Goal: Contribute content

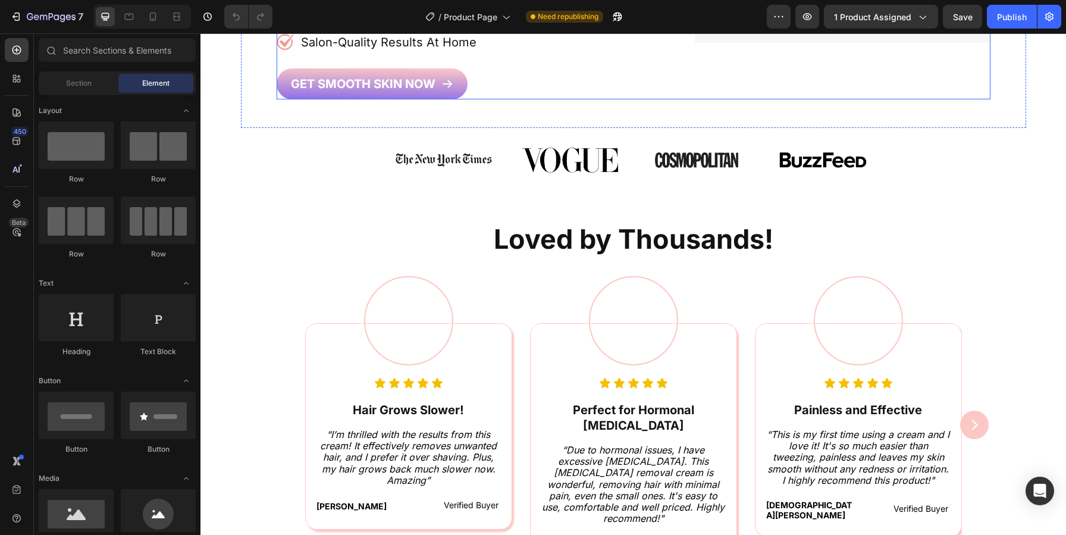
scroll to position [460, 0]
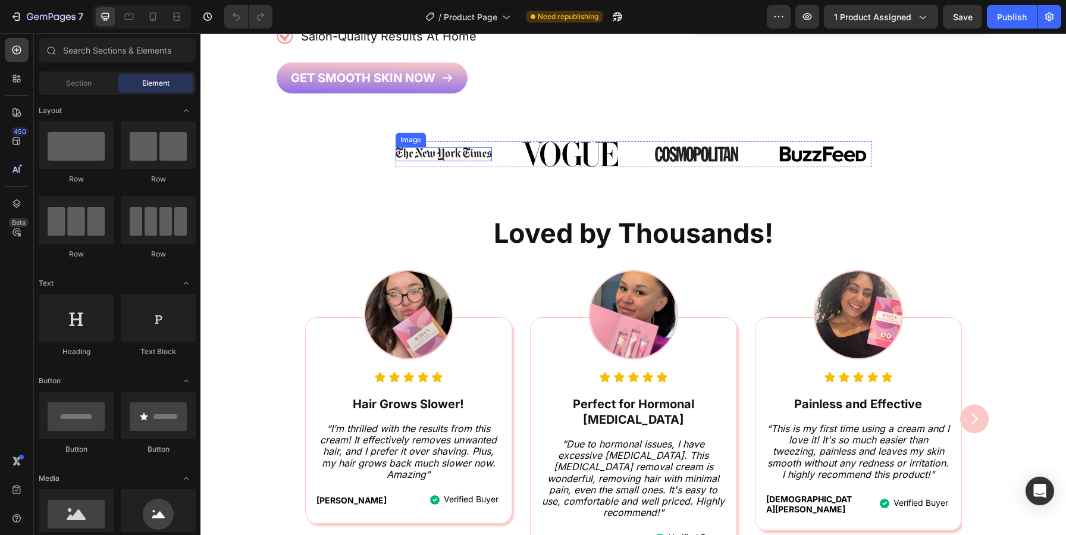
click at [463, 154] on img at bounding box center [444, 154] width 97 height 14
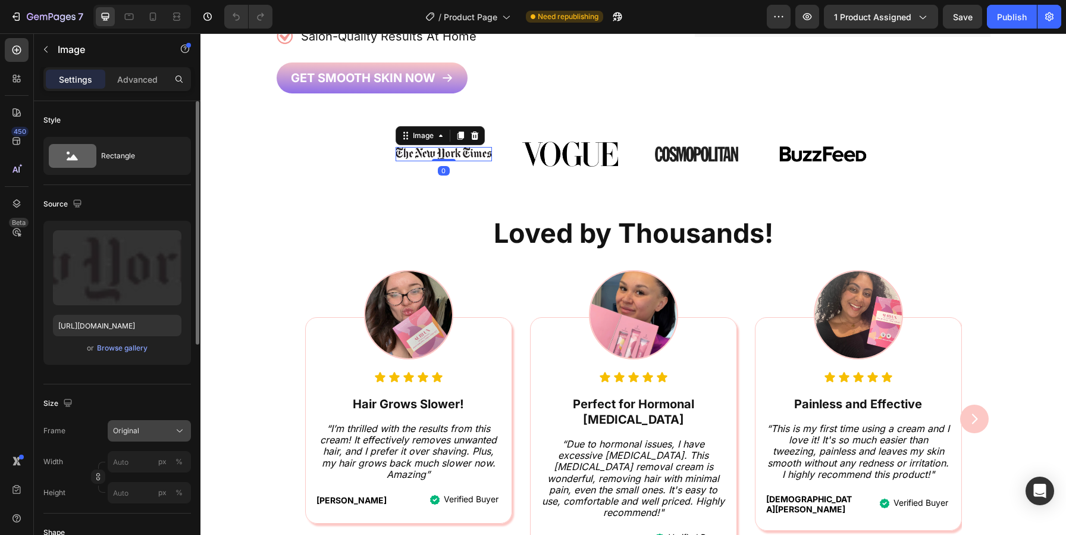
click at [145, 434] on div "Original" at bounding box center [142, 431] width 58 height 11
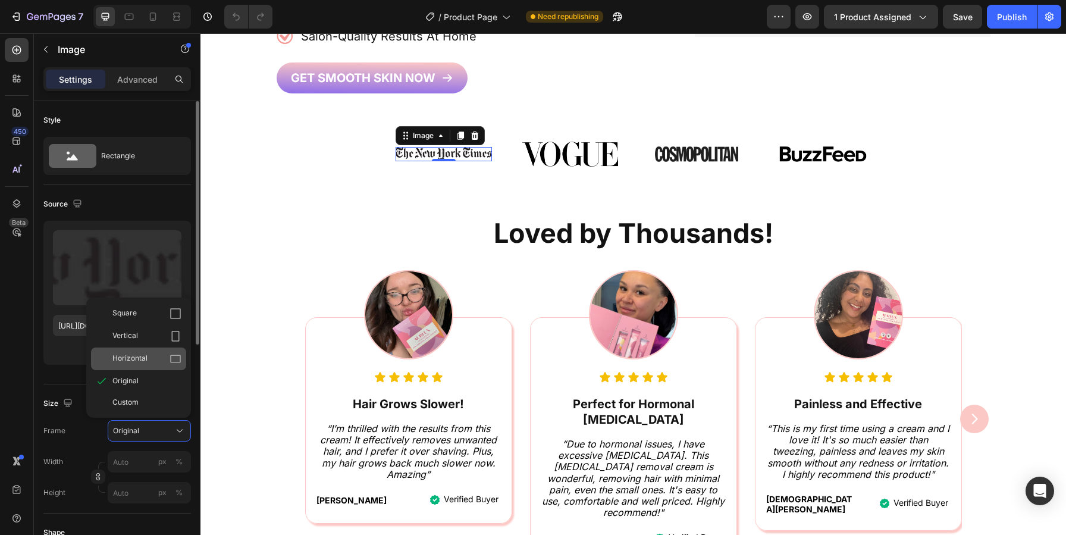
click at [141, 366] on div "Horizontal" at bounding box center [138, 359] width 95 height 23
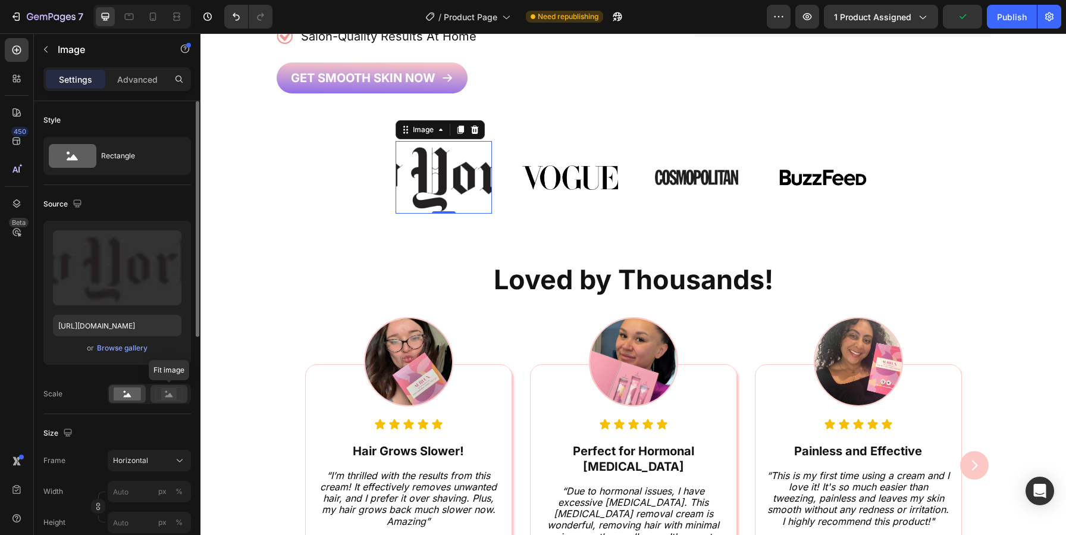
click at [171, 400] on rect at bounding box center [168, 394] width 15 height 12
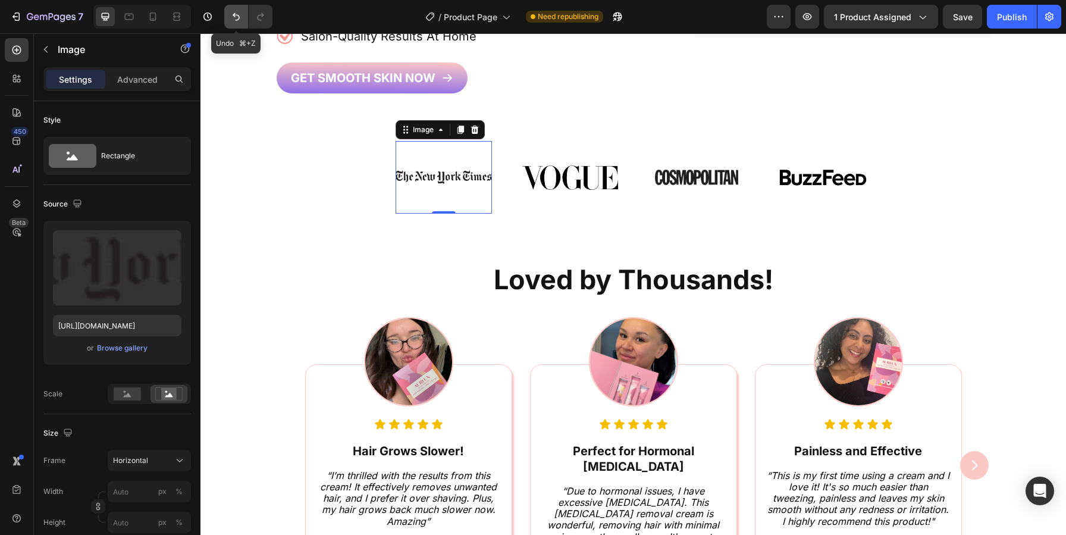
click at [239, 20] on icon "Undo/Redo" at bounding box center [236, 17] width 12 height 12
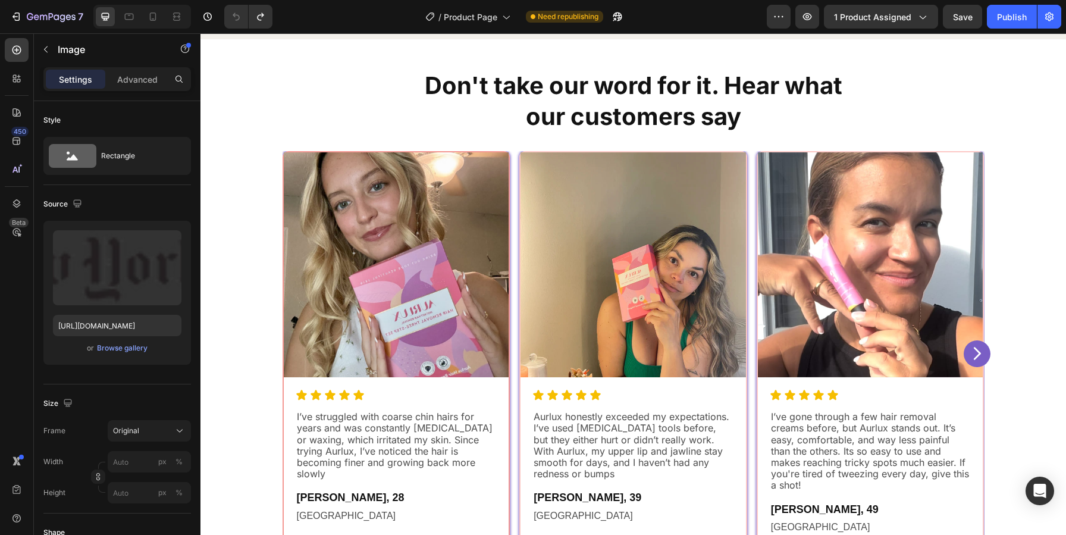
scroll to position [2314, 0]
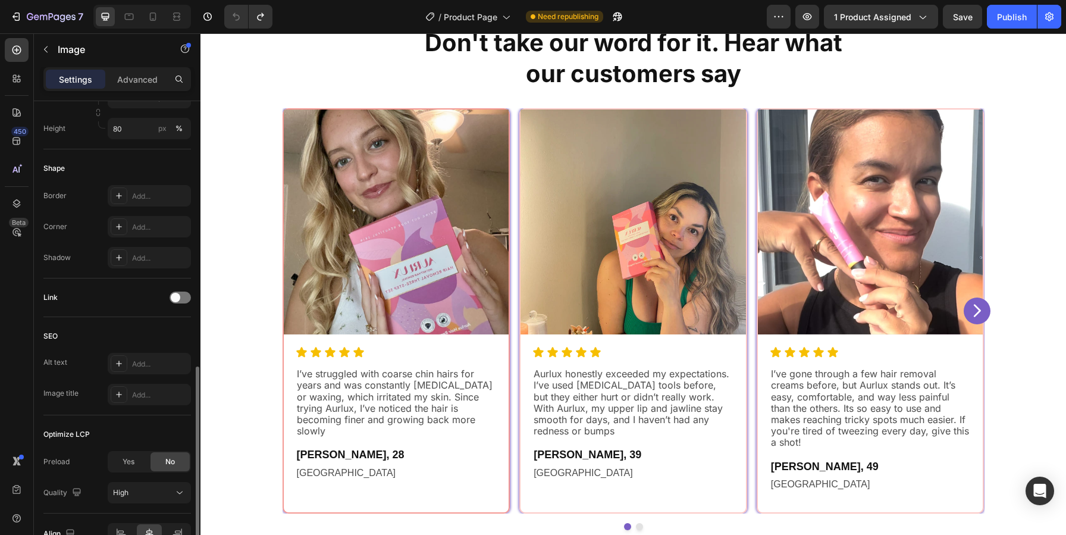
scroll to position [461, 0]
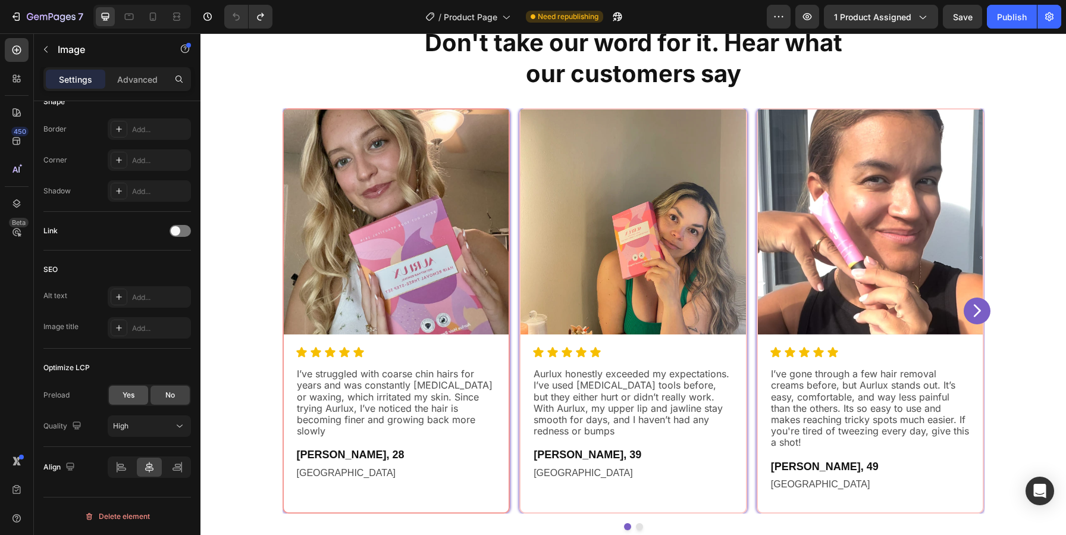
click at [131, 400] on span "Yes" at bounding box center [129, 395] width 12 height 11
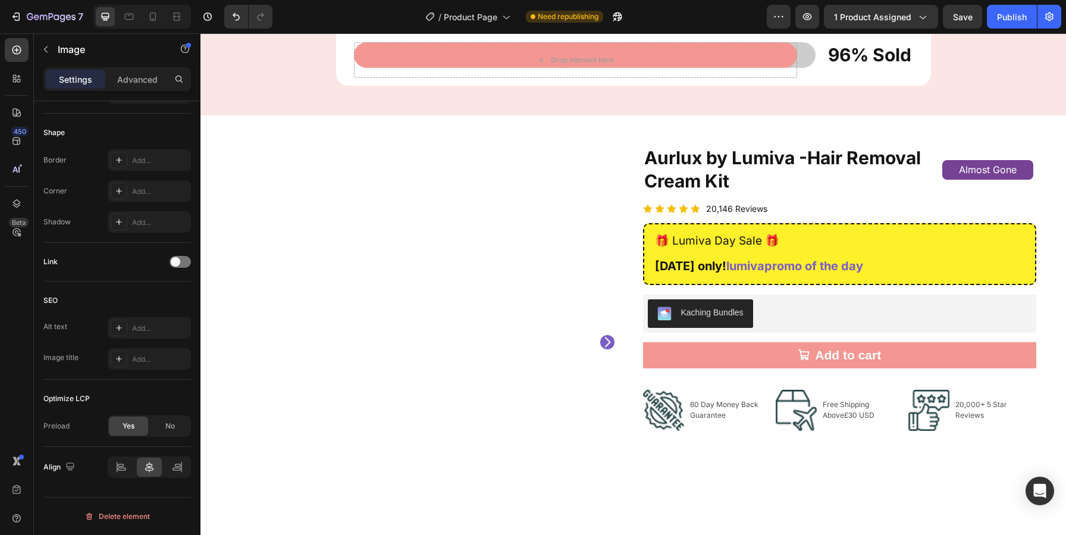
scroll to position [3435, 0]
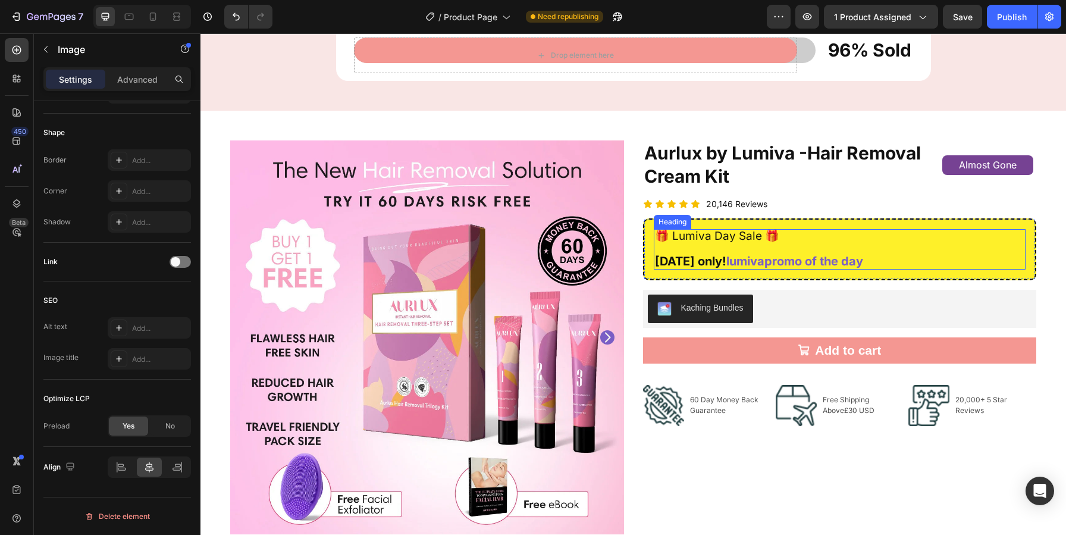
click at [798, 262] on strong "lumivapromo of the day" at bounding box center [795, 261] width 137 height 14
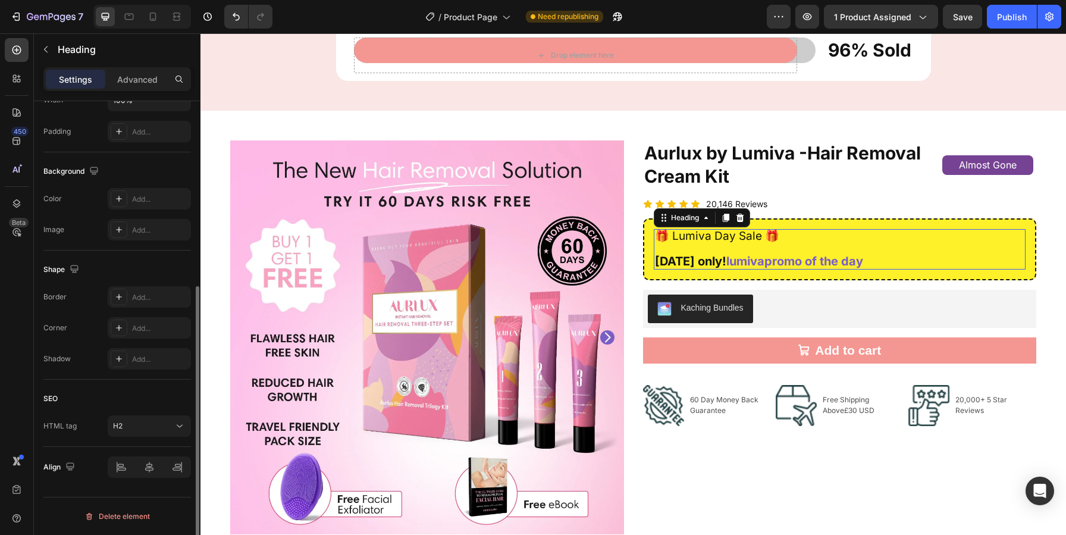
scroll to position [0, 0]
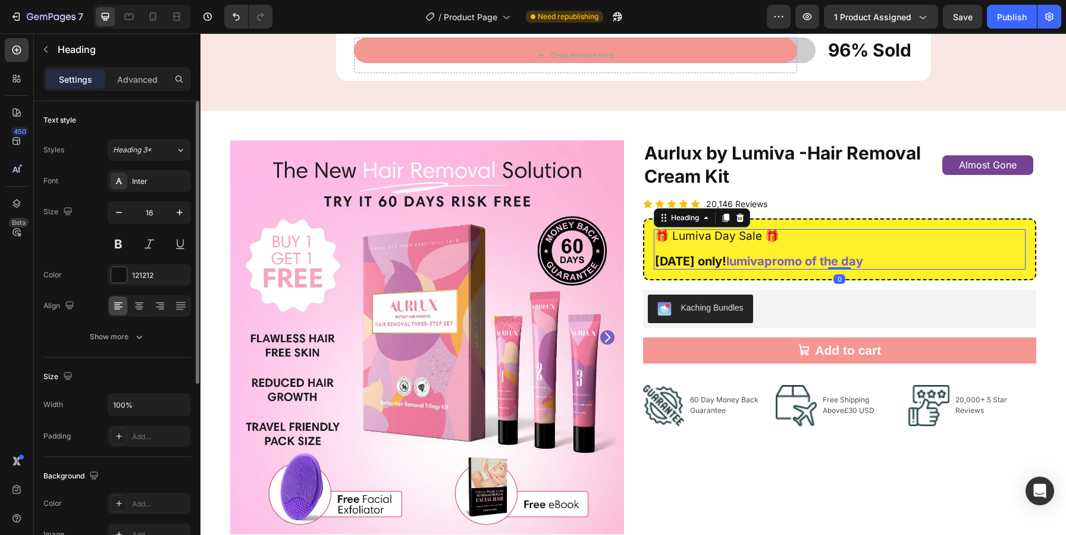
click at [868, 264] on h2 "🎁 Lumiva Day Sale 🎁 [DATE] only! lumivapromo of the day" at bounding box center [840, 249] width 373 height 40
click at [868, 263] on p "🎁 Lumiva Day Sale 🎁 [DATE] only! lumivapromo of the day" at bounding box center [840, 248] width 370 height 37
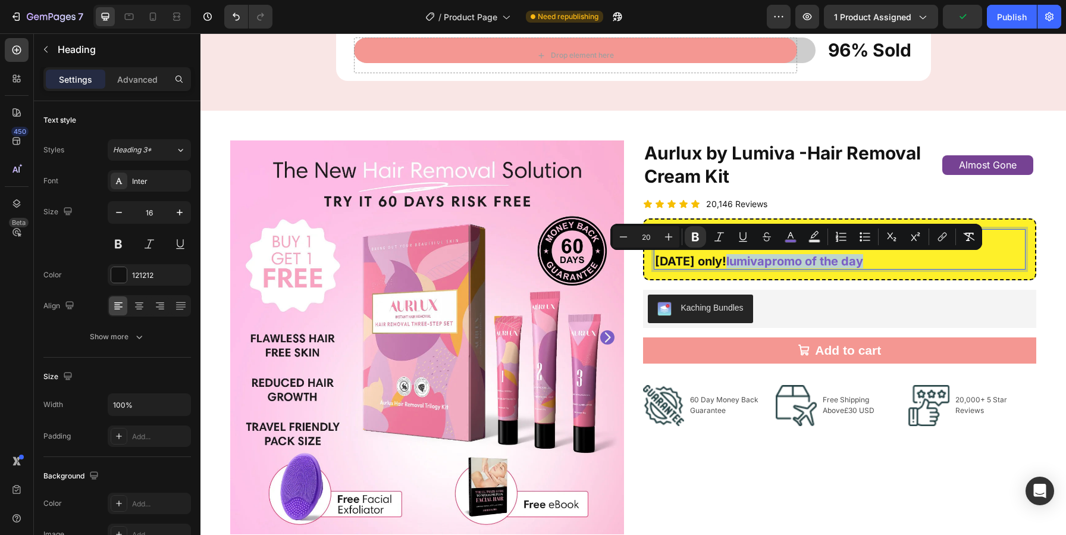
drag, startPoint x: 877, startPoint y: 256, endPoint x: 730, endPoint y: 262, distance: 147.7
click at [728, 262] on p "🎁 Lumiva Day Sale 🎁 [DATE] only! lumivapromo of the day" at bounding box center [840, 248] width 370 height 37
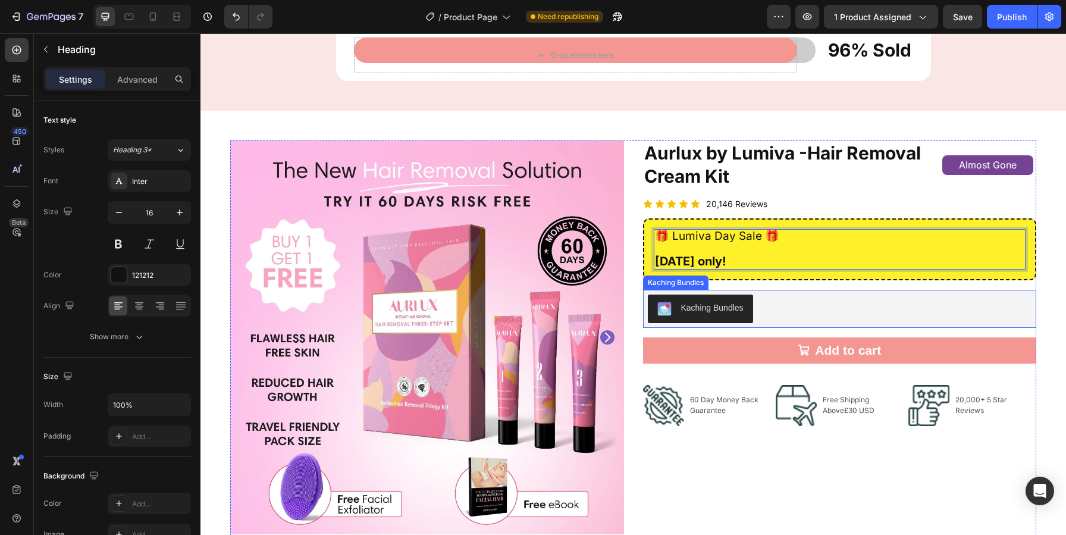
click at [786, 303] on div "Kaching Bundles" at bounding box center [840, 309] width 384 height 29
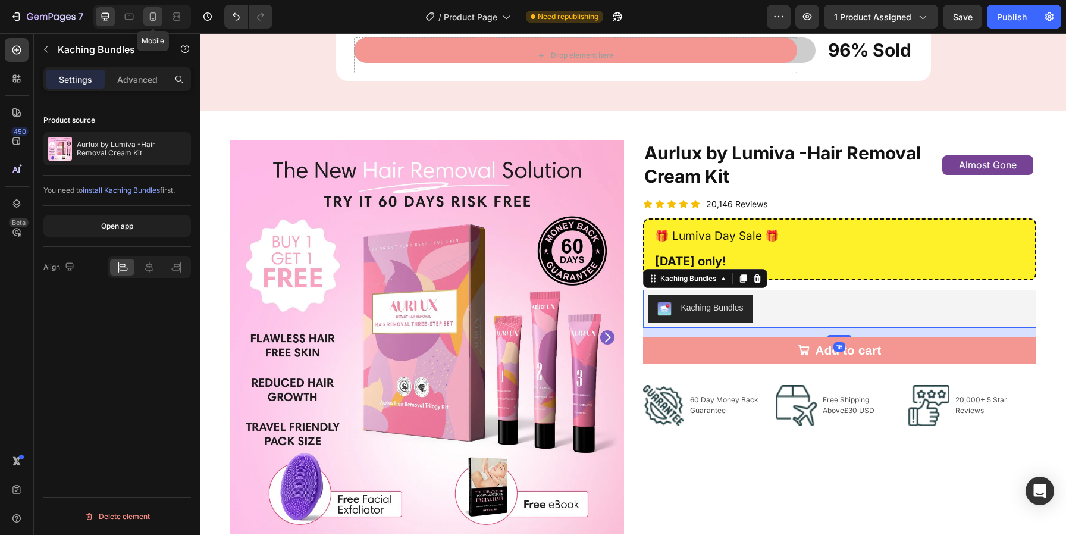
click at [152, 18] on icon at bounding box center [153, 17] width 12 height 12
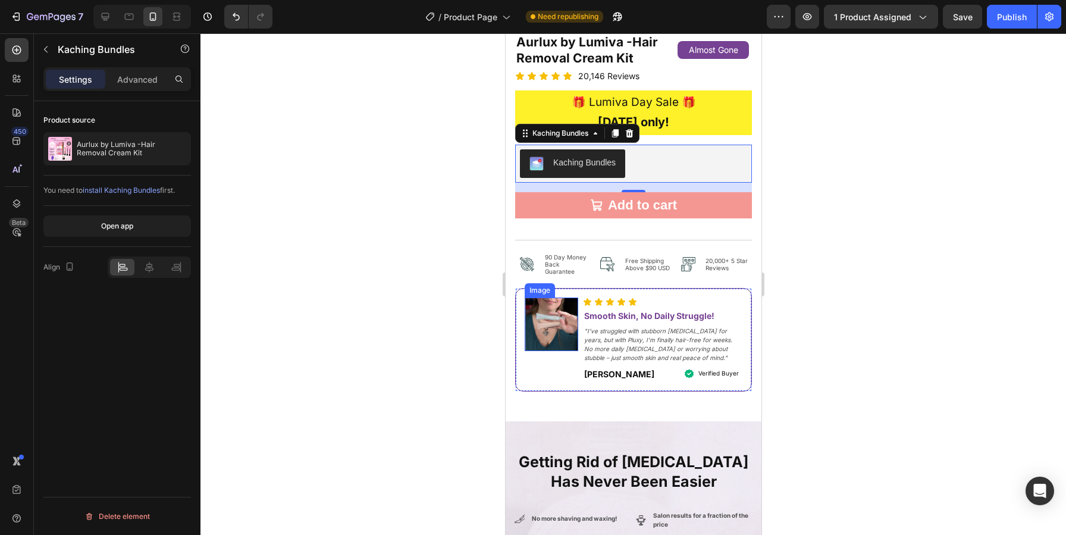
scroll to position [3413, 0]
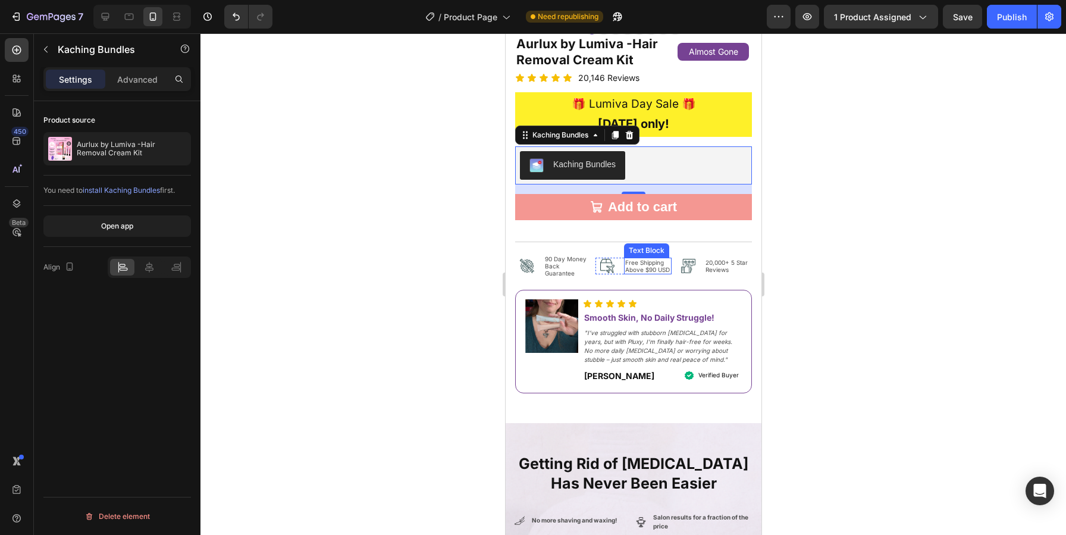
click at [651, 271] on p "Free Shipping Above $90 USD" at bounding box center [647, 266] width 45 height 14
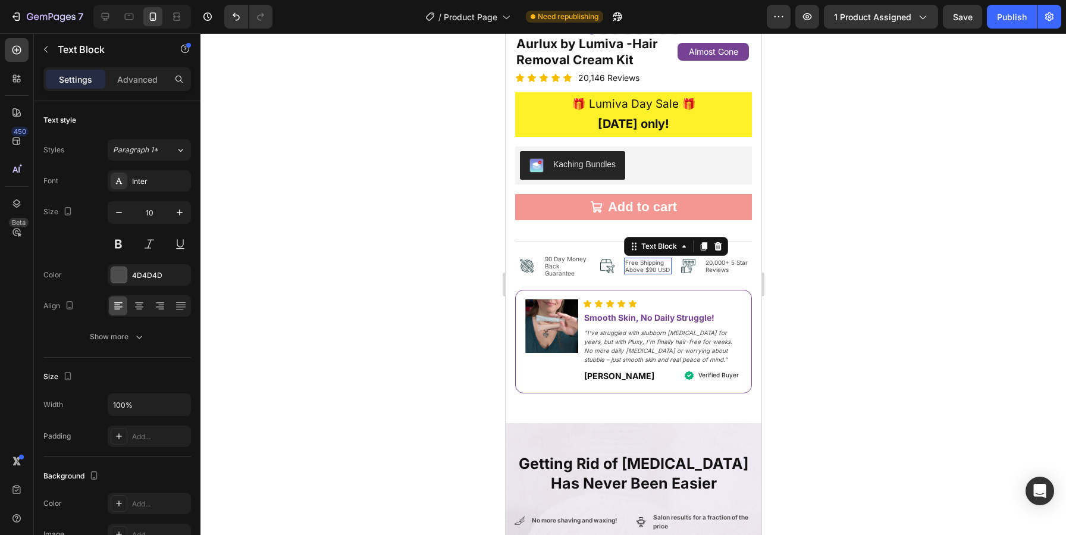
click at [651, 271] on p "Free Shipping Above $90 USD" at bounding box center [647, 266] width 45 height 14
click at [652, 270] on p "Free Shipping Above $90 USD" at bounding box center [647, 266] width 45 height 14
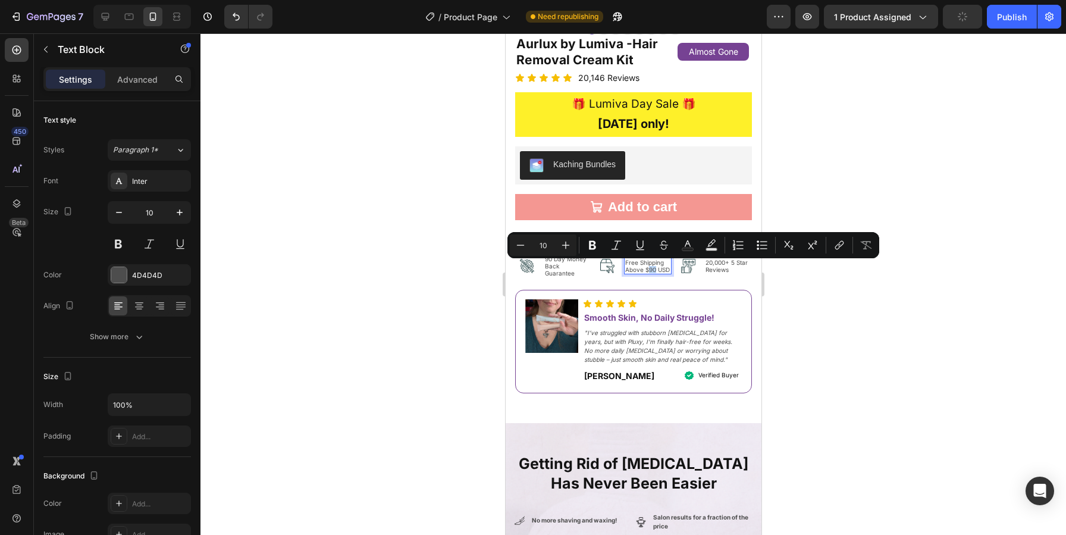
drag, startPoint x: 658, startPoint y: 268, endPoint x: 648, endPoint y: 267, distance: 10.2
click at [648, 267] on p "Free Shipping Above $90 USD" at bounding box center [647, 266] width 45 height 14
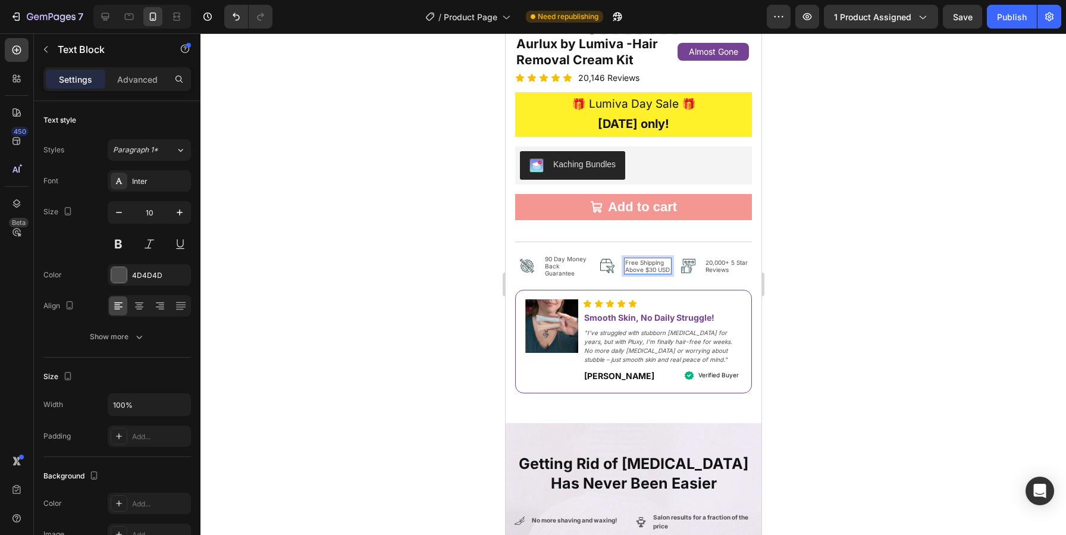
click at [628, 273] on p "Free Shipping Above $30 USD" at bounding box center [647, 266] width 45 height 14
click at [865, 268] on div at bounding box center [634, 284] width 866 height 502
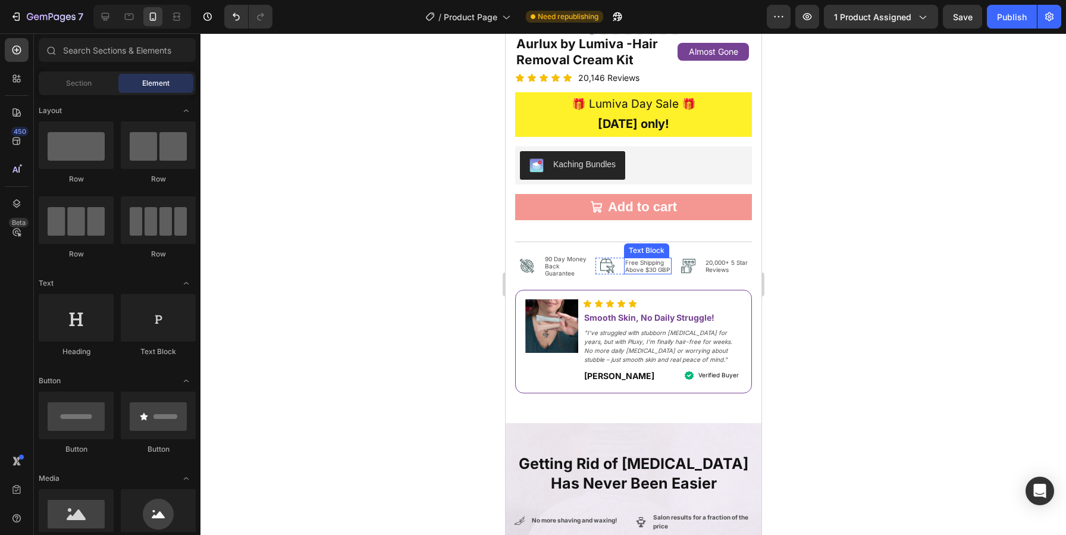
click at [649, 267] on p "Free Shipping Above $30 GBP" at bounding box center [647, 266] width 45 height 14
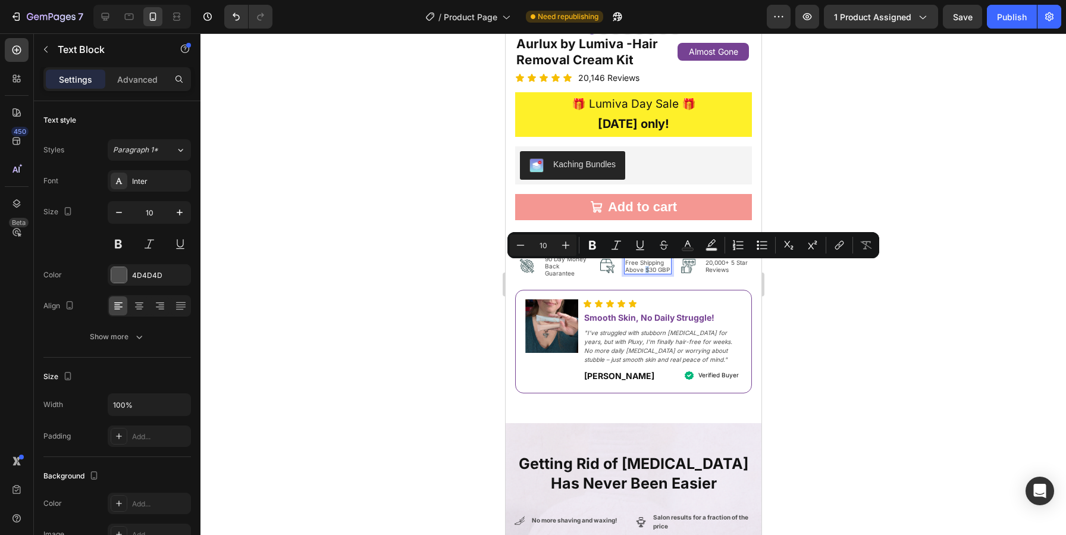
type input "20"
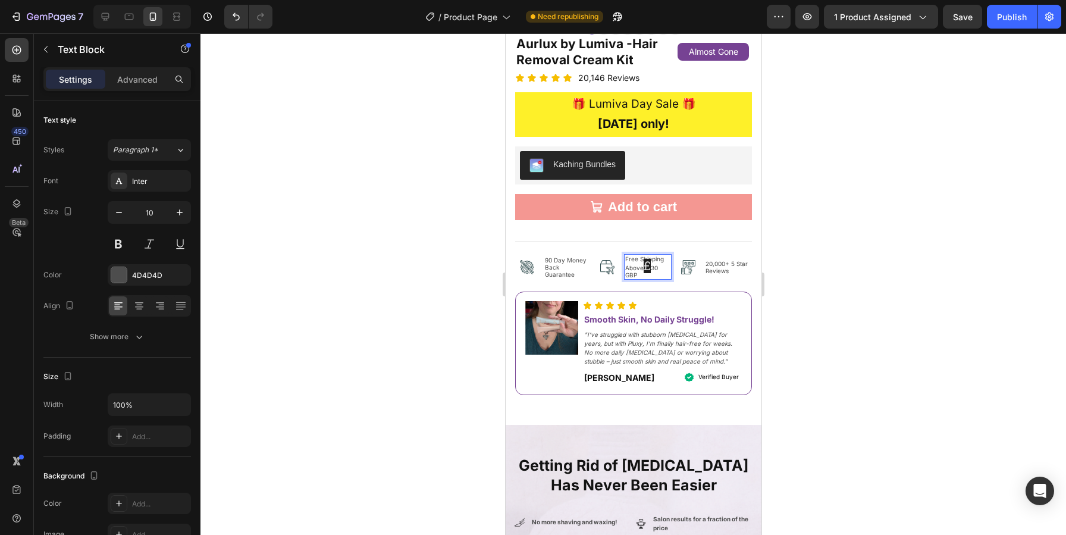
click at [646, 268] on span "£" at bounding box center [646, 266] width 7 height 14
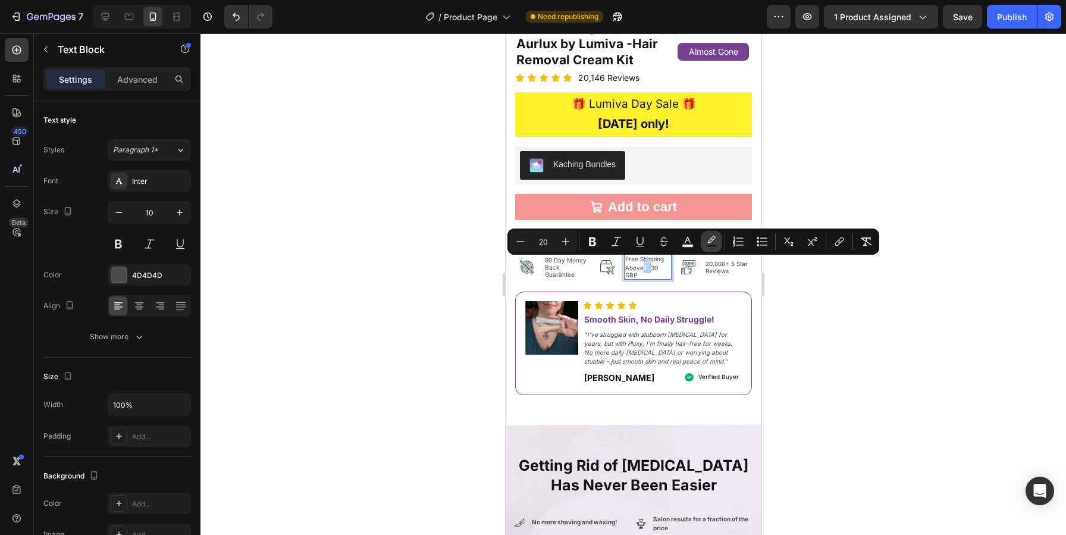
click at [706, 242] on icon "Editor contextual toolbar" at bounding box center [712, 242] width 12 height 12
type input "1F1F1F"
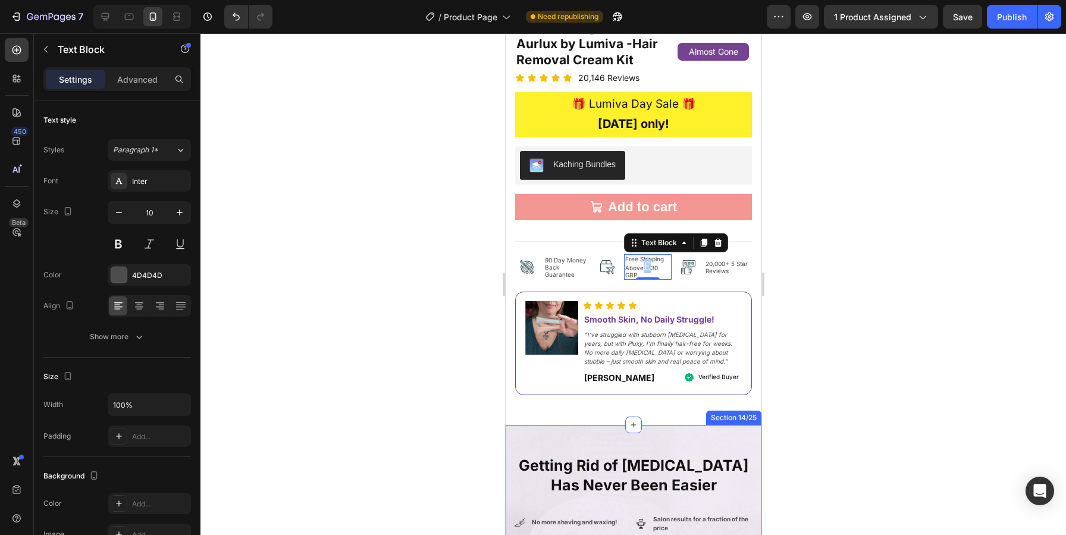
drag, startPoint x: 1279, startPoint y: 462, endPoint x: 621, endPoint y: 427, distance: 659.1
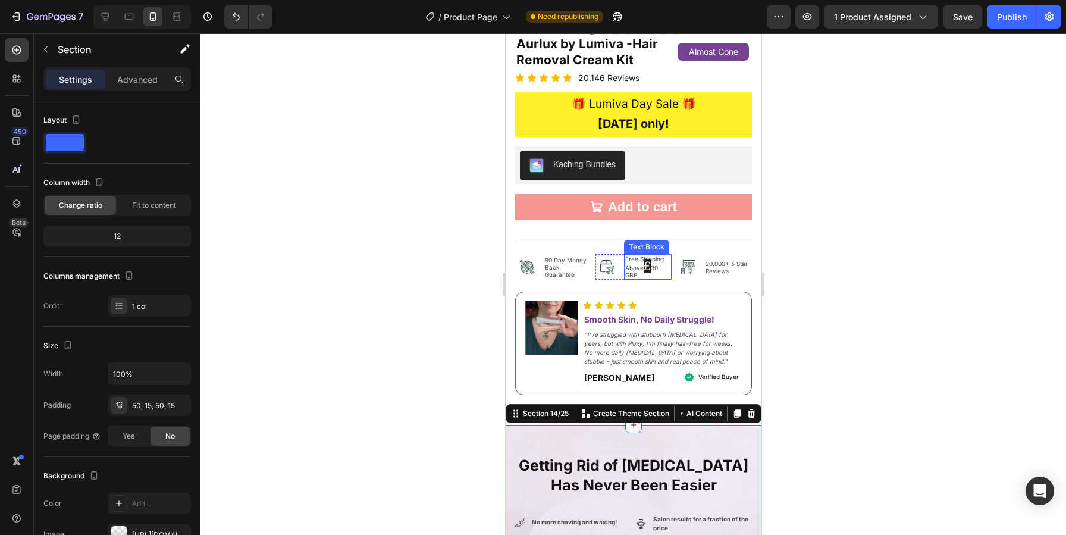
click at [648, 265] on span "£" at bounding box center [646, 266] width 7 height 14
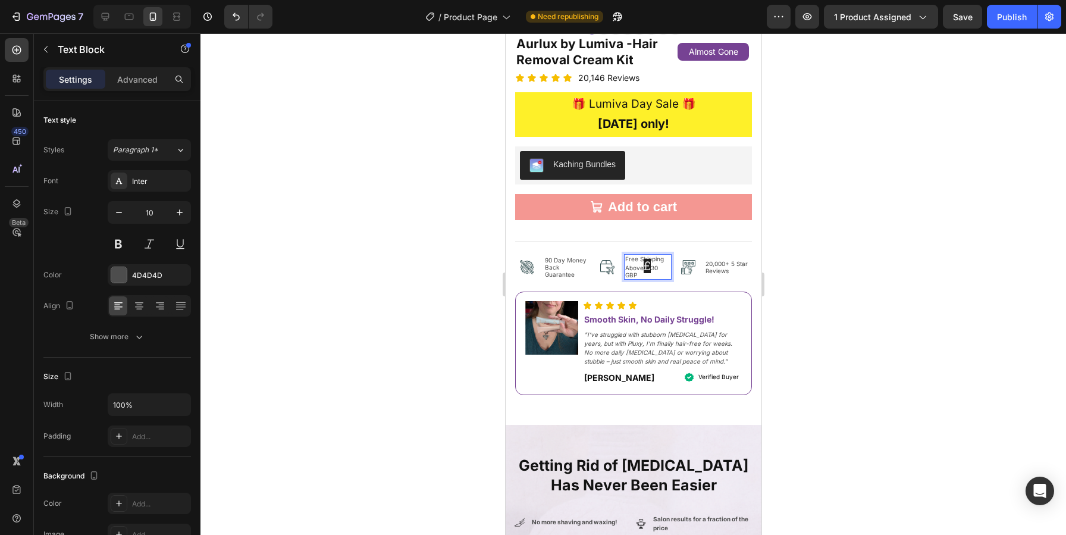
click at [649, 270] on span "£" at bounding box center [646, 266] width 7 height 14
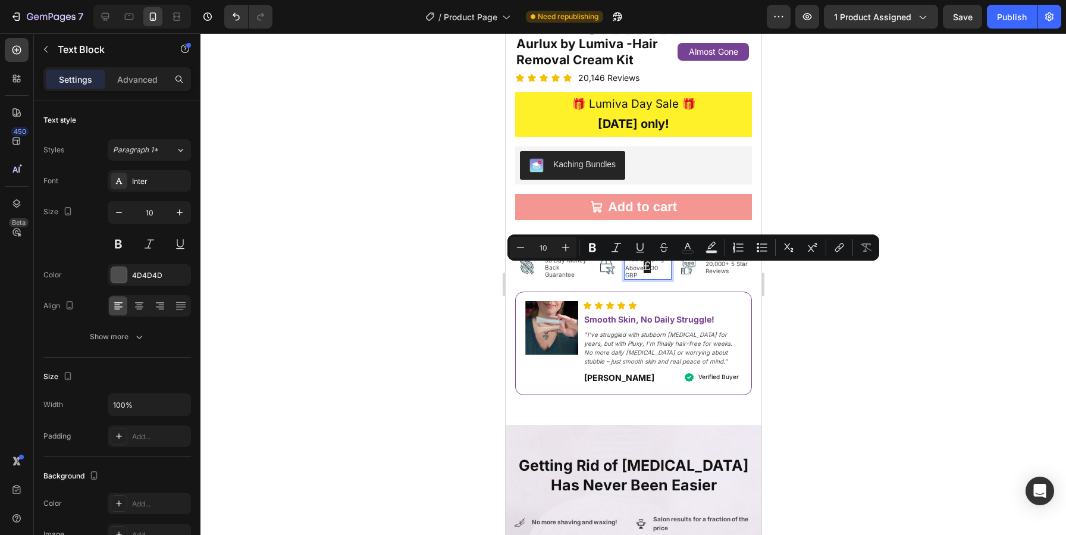
click at [646, 267] on span "£" at bounding box center [646, 266] width 7 height 14
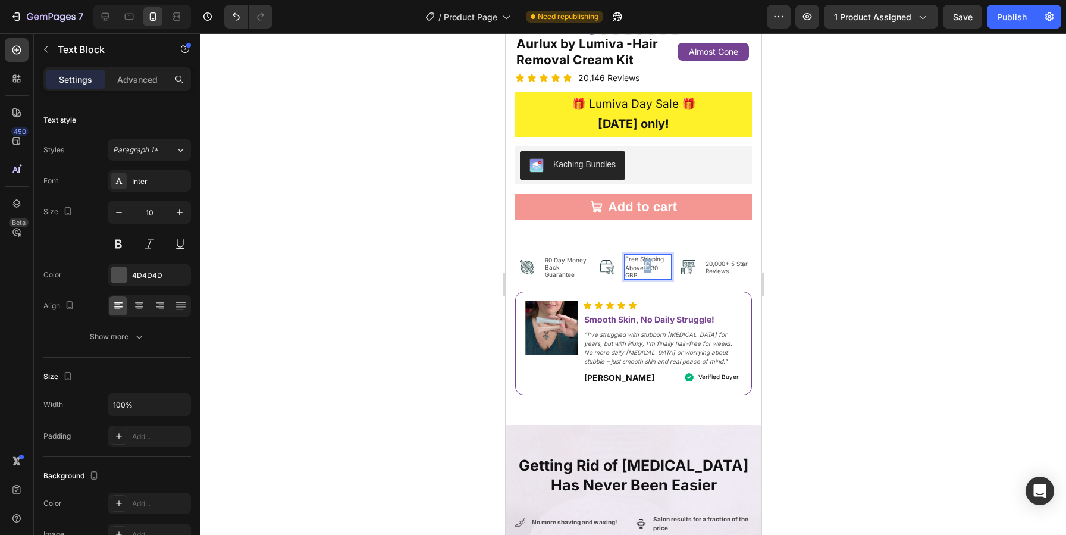
click at [646, 267] on span "£" at bounding box center [646, 266] width 7 height 14
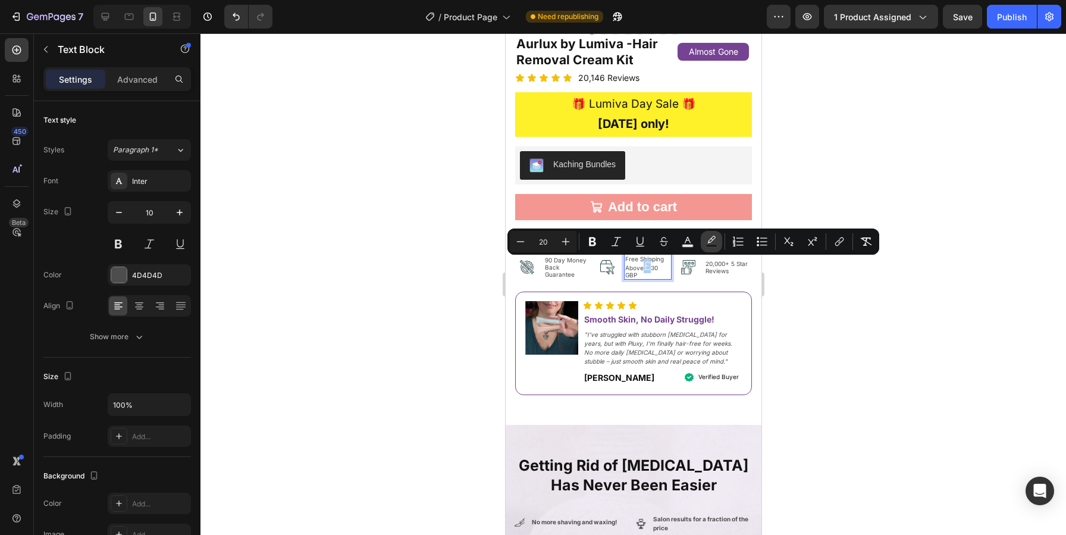
click at [701, 236] on button "color" at bounding box center [711, 241] width 21 height 21
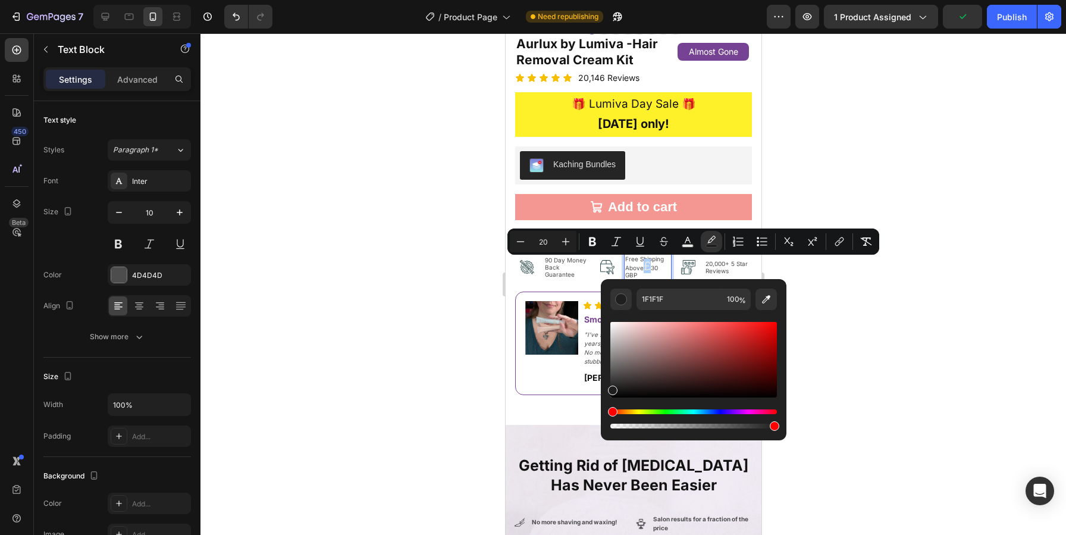
click at [620, 427] on div "Editor contextual toolbar" at bounding box center [694, 426] width 167 height 5
click at [620, 426] on div "Editor contextual toolbar" at bounding box center [694, 426] width 167 height 5
drag, startPoint x: 615, startPoint y: 392, endPoint x: 620, endPoint y: 345, distance: 47.3
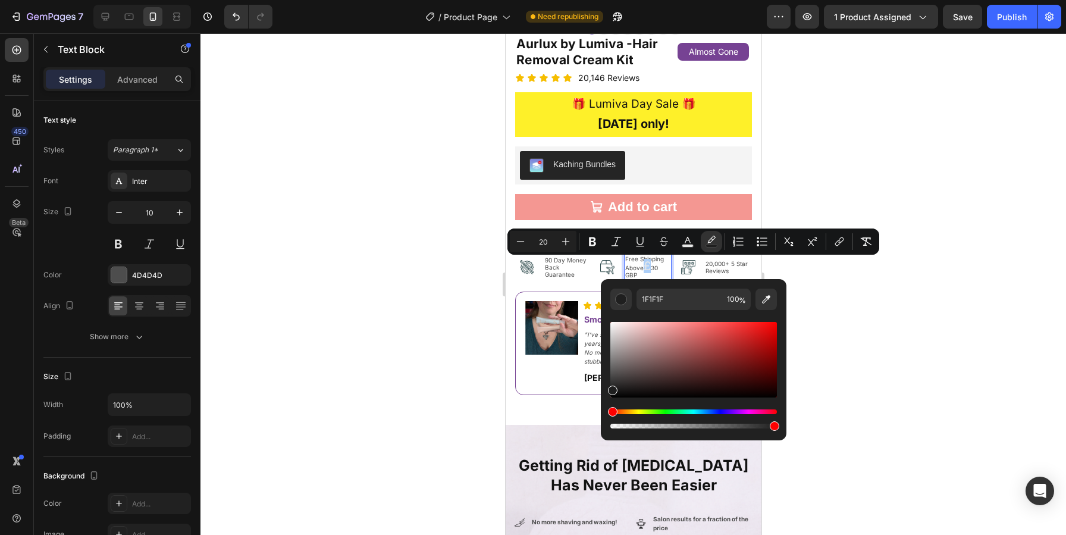
click at [620, 345] on div "Editor contextual toolbar" at bounding box center [694, 360] width 167 height 76
click at [615, 329] on div "Editor contextual toolbar" at bounding box center [694, 360] width 167 height 76
drag, startPoint x: 775, startPoint y: 427, endPoint x: 706, endPoint y: 431, distance: 69.2
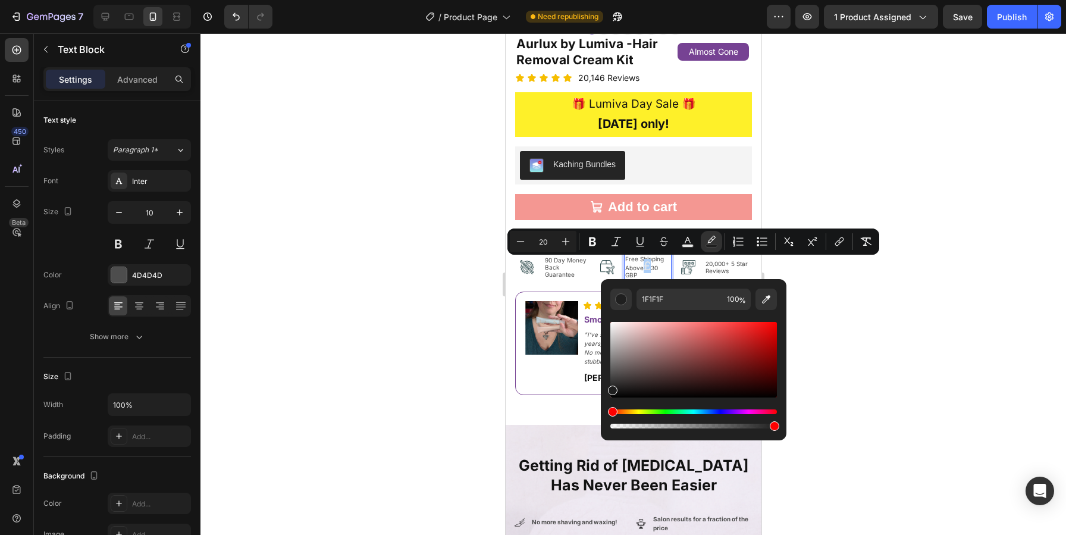
click at [706, 431] on div "1F1F1F 100 %" at bounding box center [694, 359] width 186 height 161
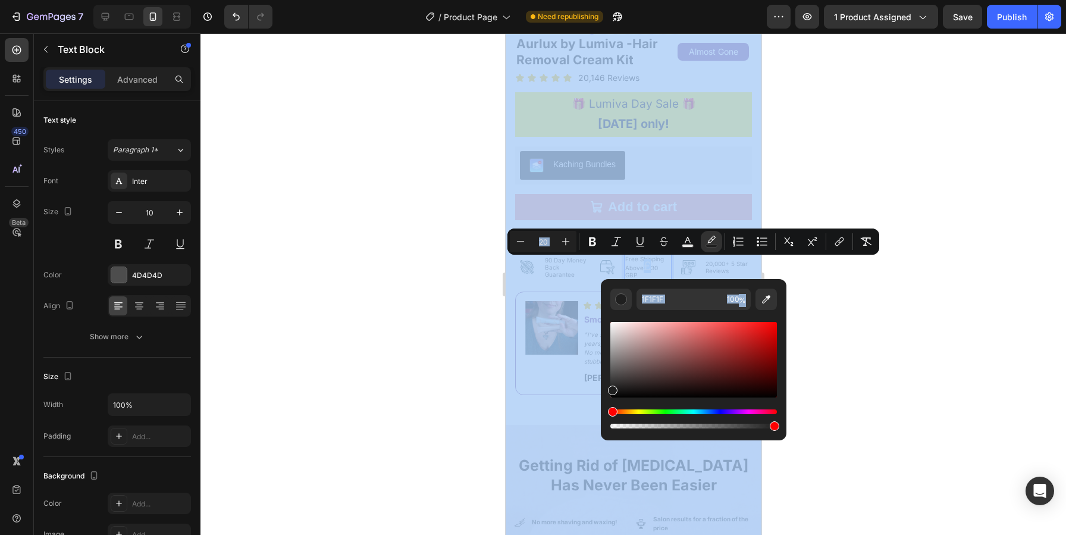
drag, startPoint x: 906, startPoint y: 357, endPoint x: 742, endPoint y: 407, distance: 171.1
click at [742, 0] on body "7 Version history / Product Page Need republishing Preview 1 product assigned S…" at bounding box center [533, 0] width 1066 height 0
click at [732, 380] on div "Editor contextual toolbar" at bounding box center [694, 360] width 167 height 76
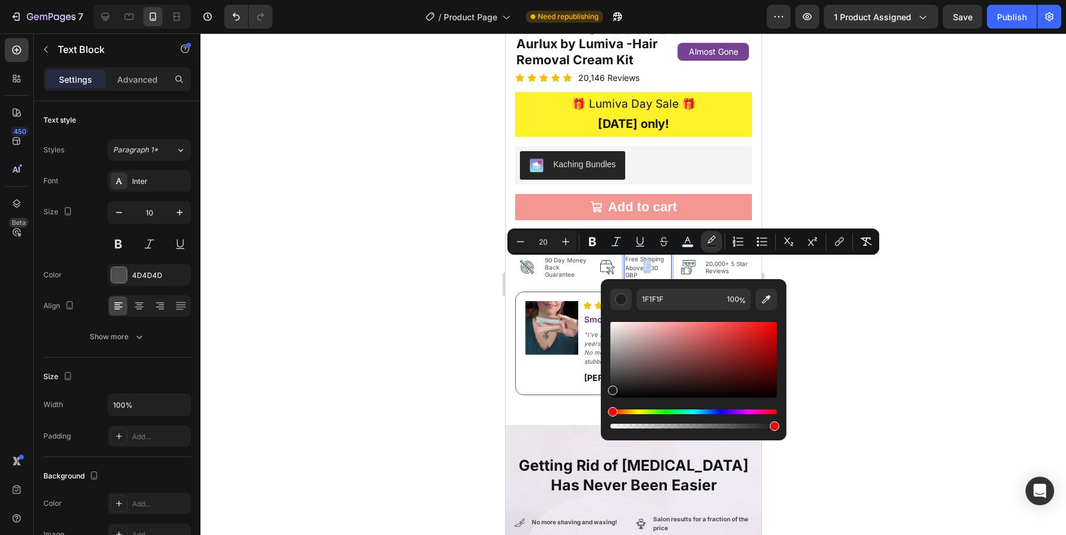
click at [759, 365] on div "Editor contextual toolbar" at bounding box center [694, 360] width 167 height 76
click at [868, 331] on div at bounding box center [634, 284] width 866 height 502
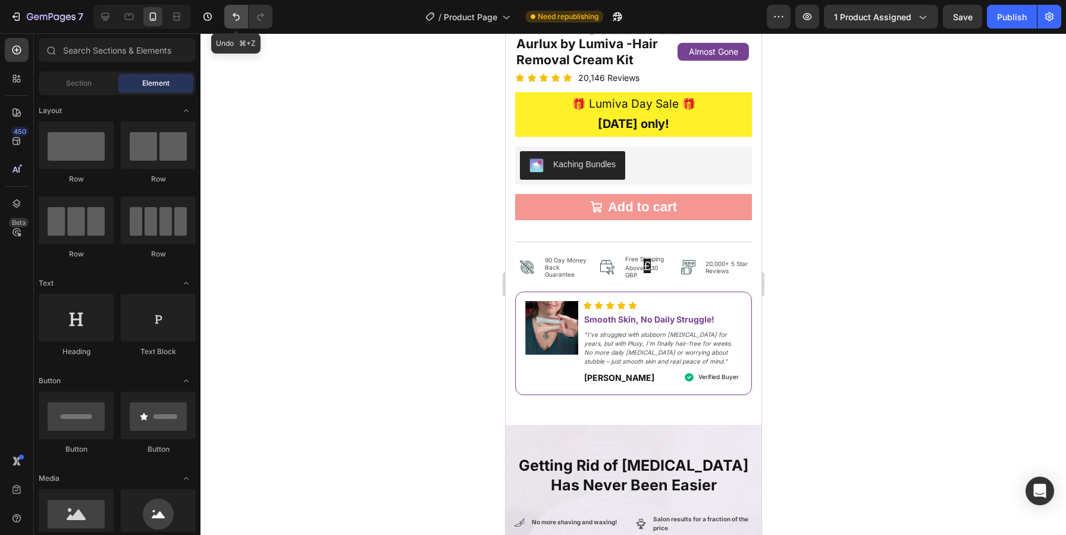
click at [233, 20] on icon "Undo/Redo" at bounding box center [236, 17] width 12 height 12
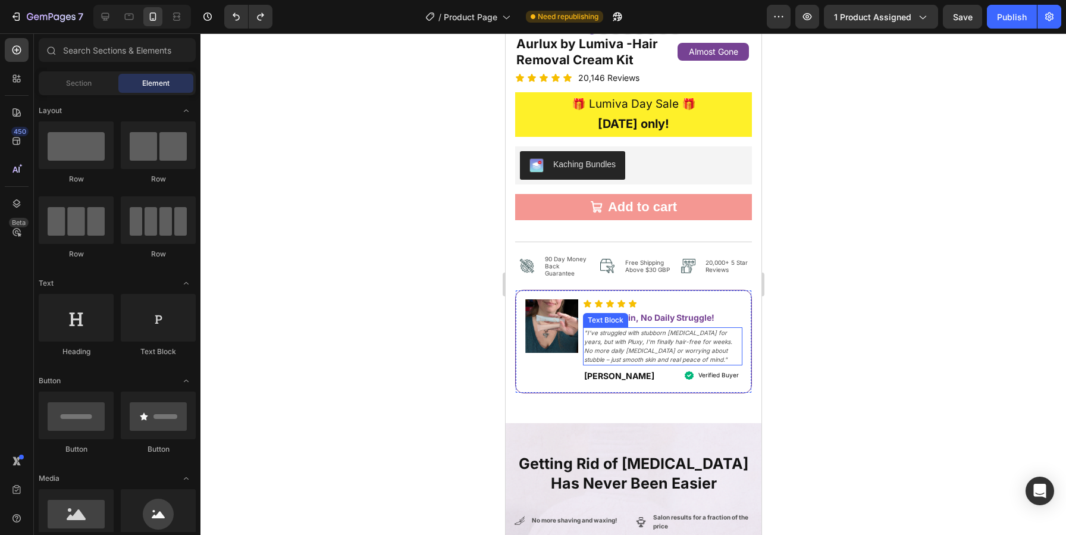
scroll to position [3590, 0]
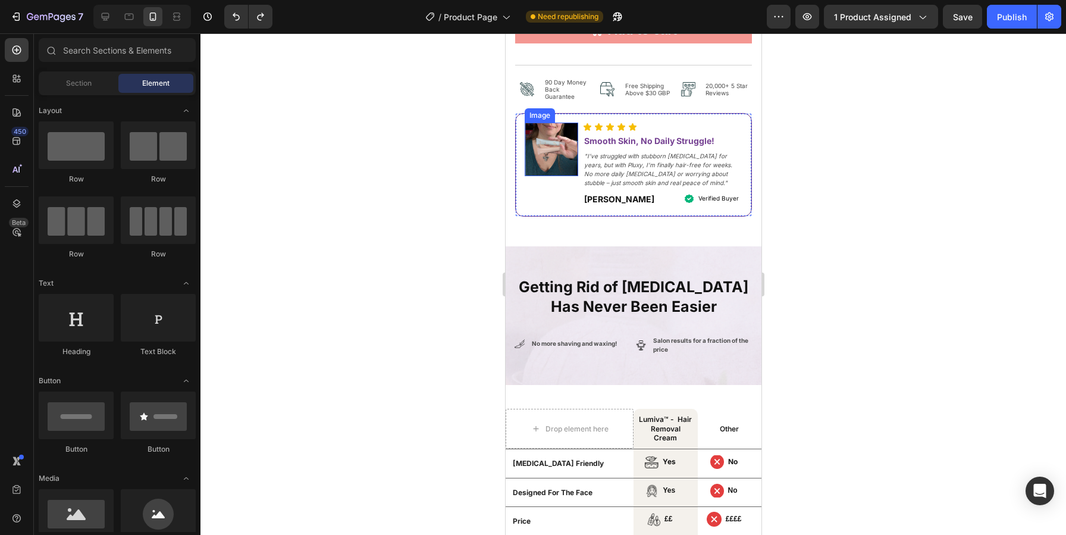
click at [549, 145] on img at bounding box center [551, 150] width 54 height 54
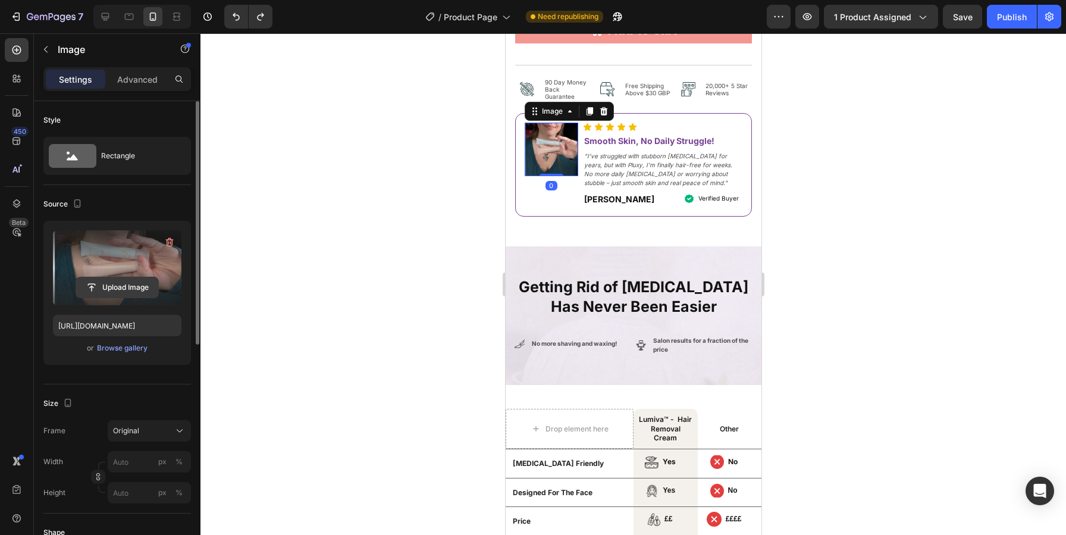
click at [114, 287] on input "file" at bounding box center [117, 287] width 82 height 20
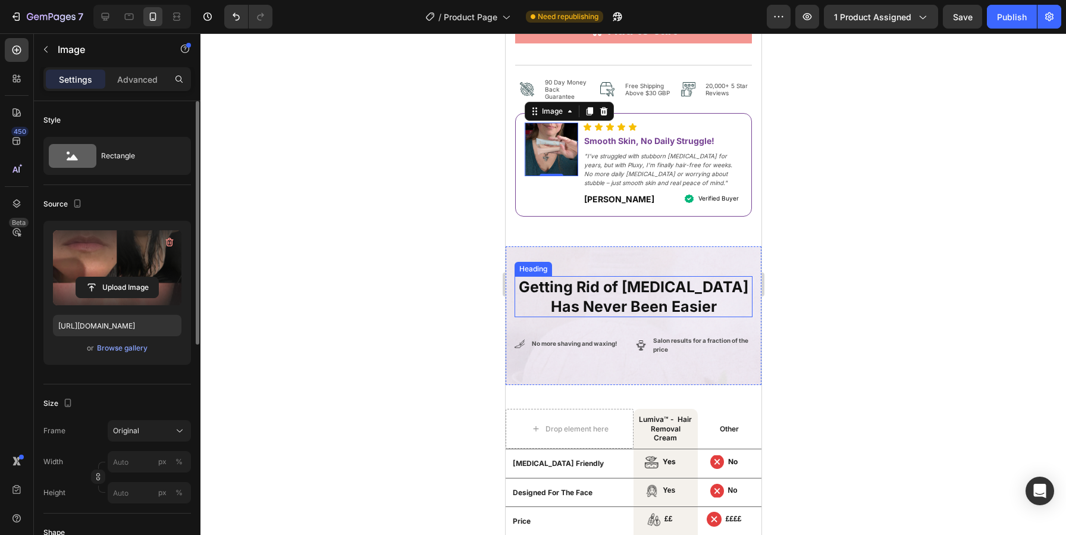
type input "[URL][DOMAIN_NAME]"
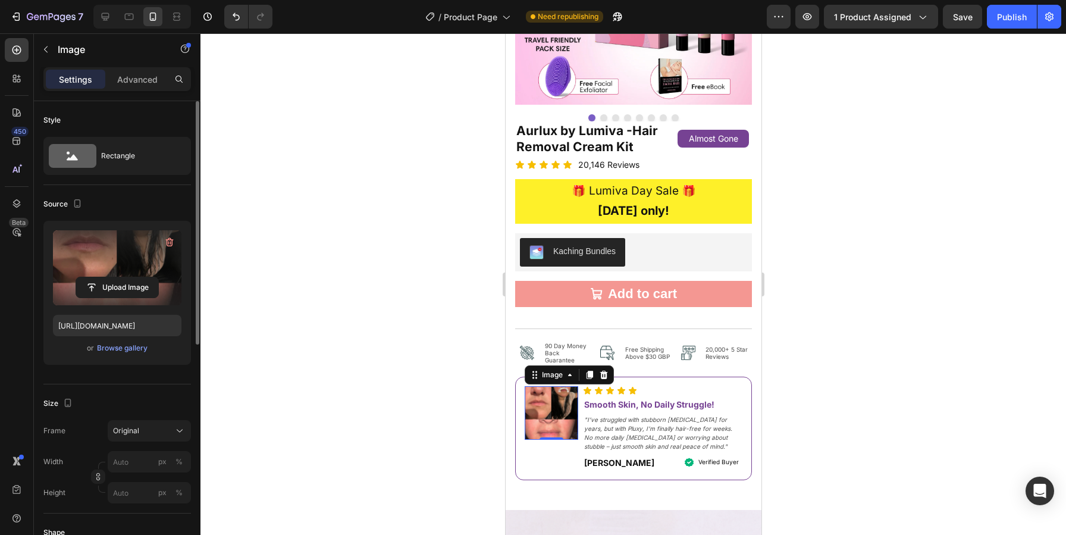
scroll to position [3395, 0]
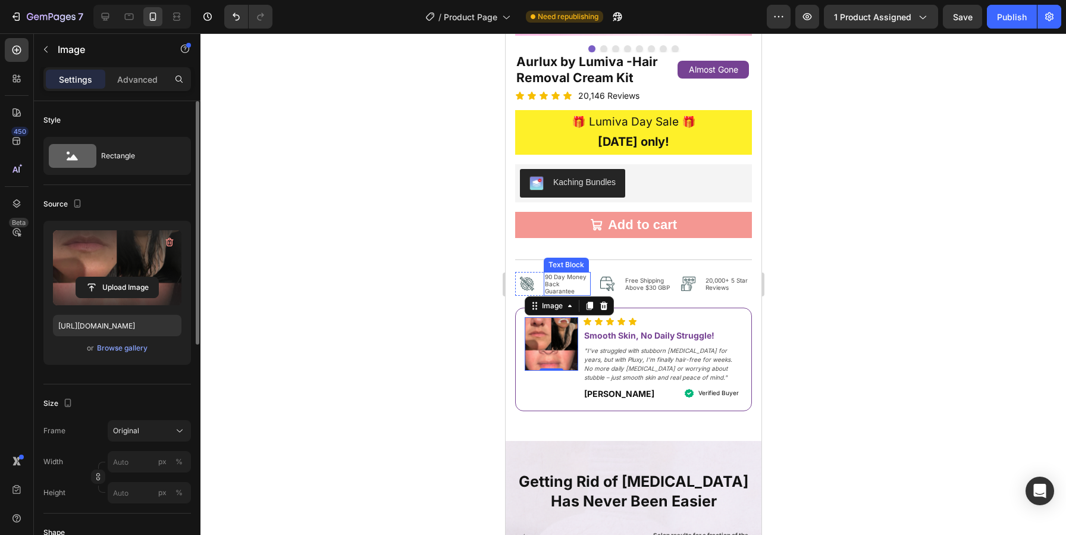
click at [548, 278] on p "90 Day Money Back Guarantee" at bounding box center [567, 283] width 45 height 21
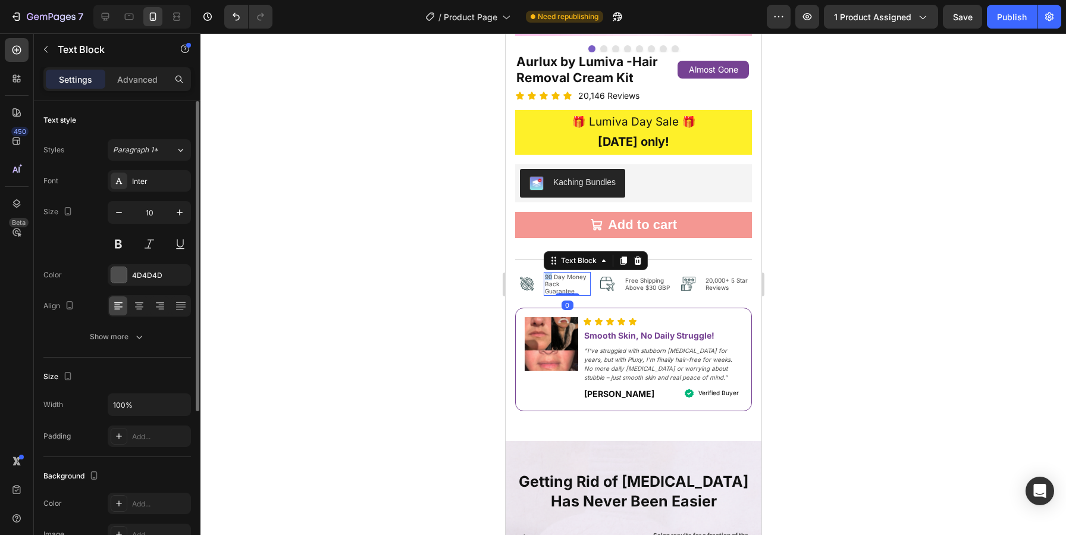
click at [547, 278] on p "90 Day Money Back Guarantee" at bounding box center [567, 283] width 45 height 21
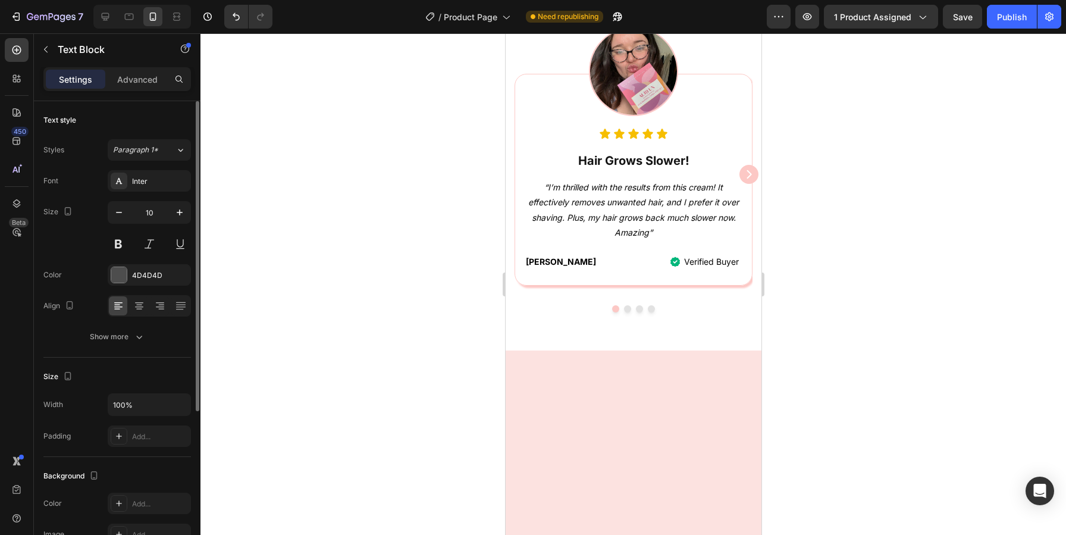
scroll to position [540, 0]
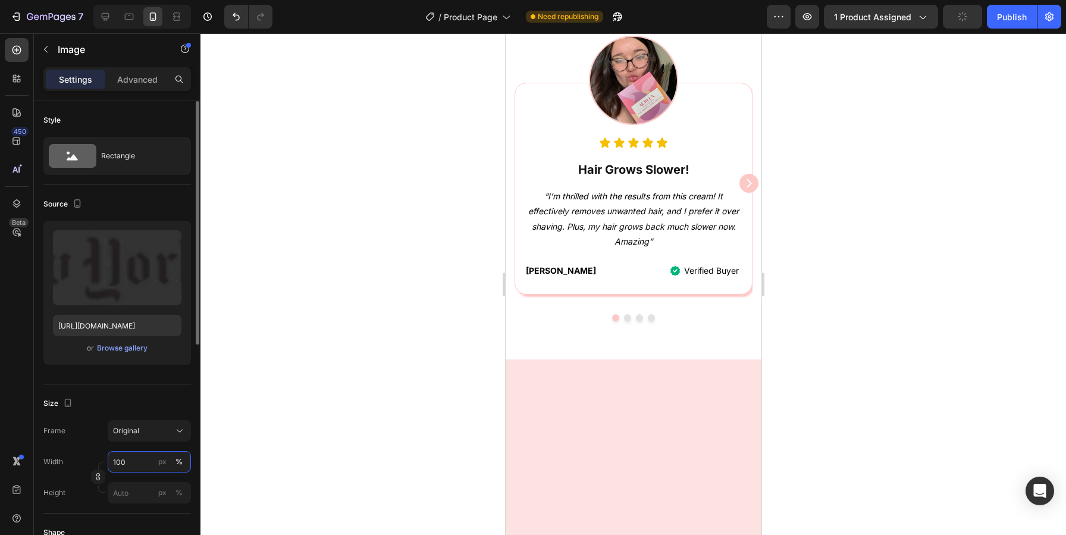
click at [133, 465] on input "100" at bounding box center [149, 461] width 83 height 21
type input "120"
click at [130, 497] on input "px %" at bounding box center [149, 492] width 83 height 21
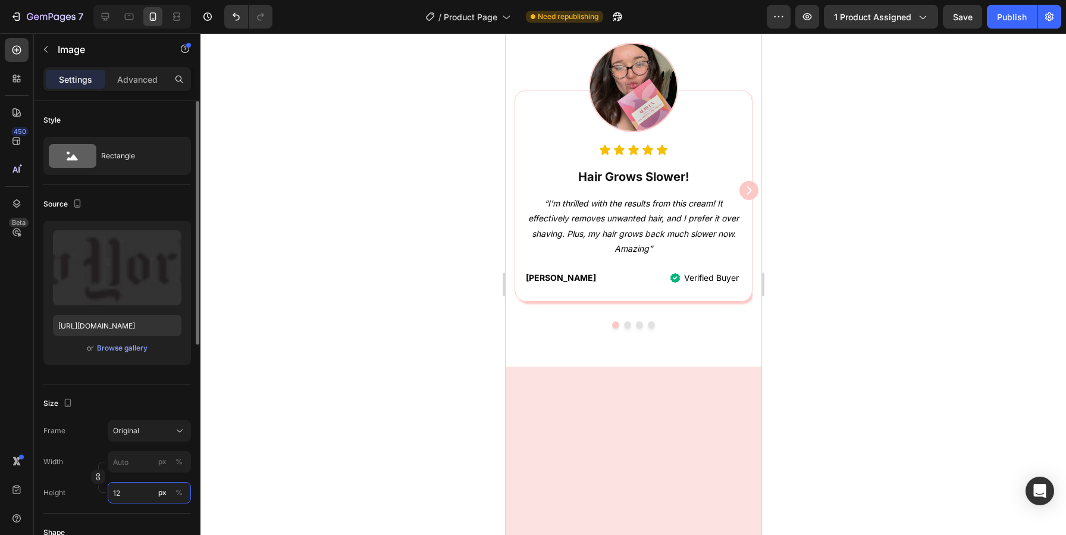
type input "1"
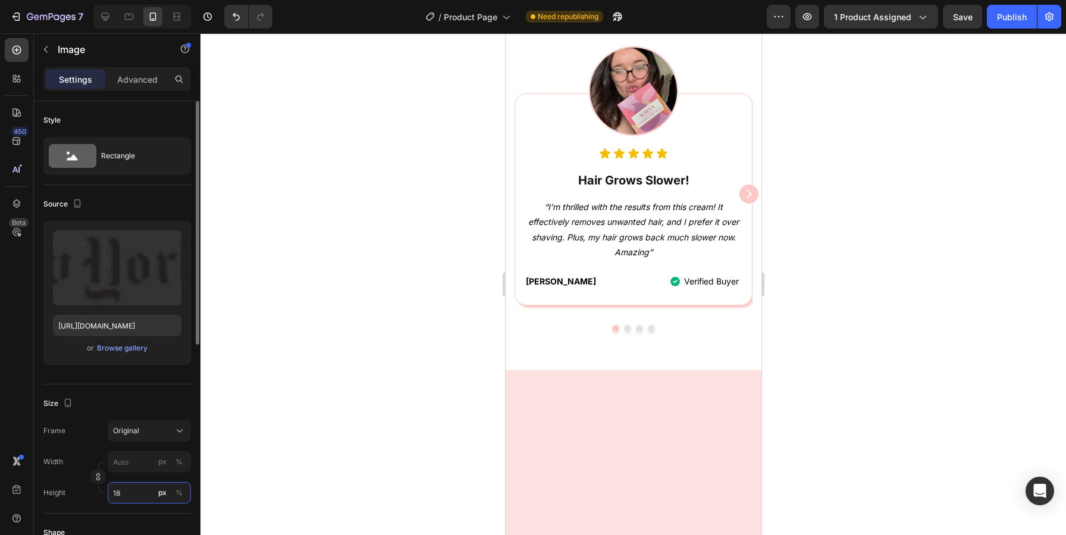
type input "1"
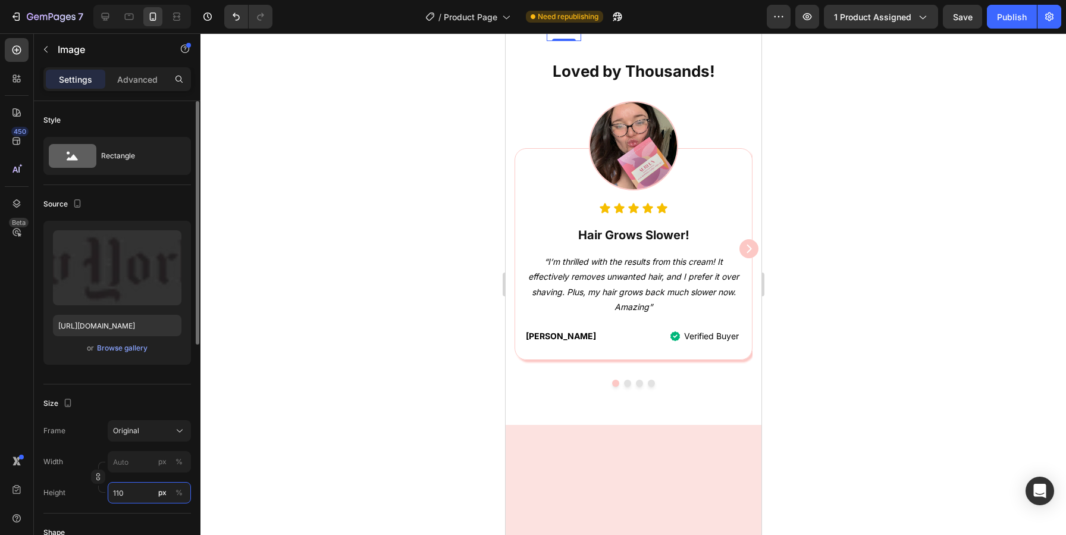
type input "11"
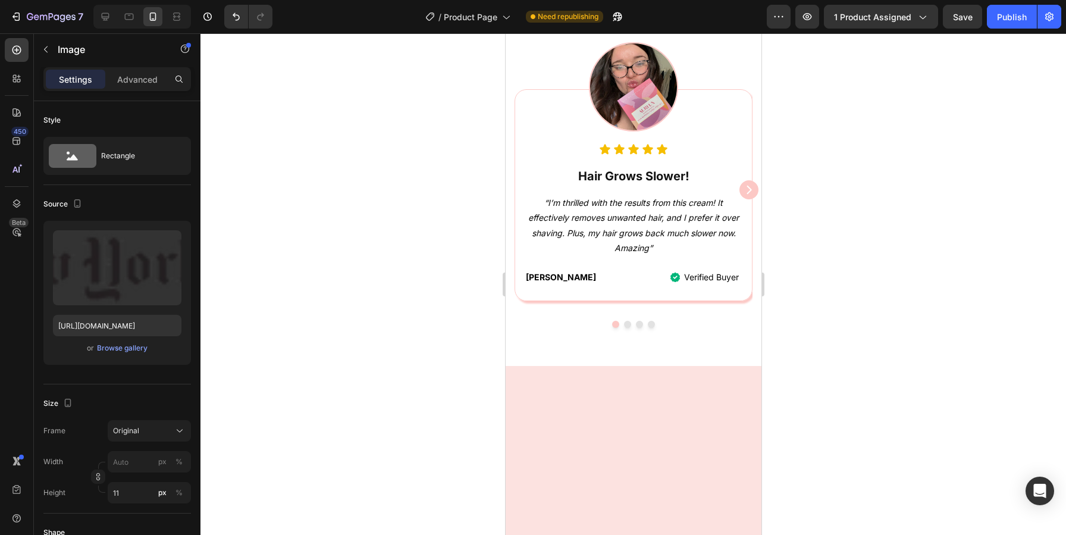
click at [924, 230] on div at bounding box center [634, 284] width 866 height 502
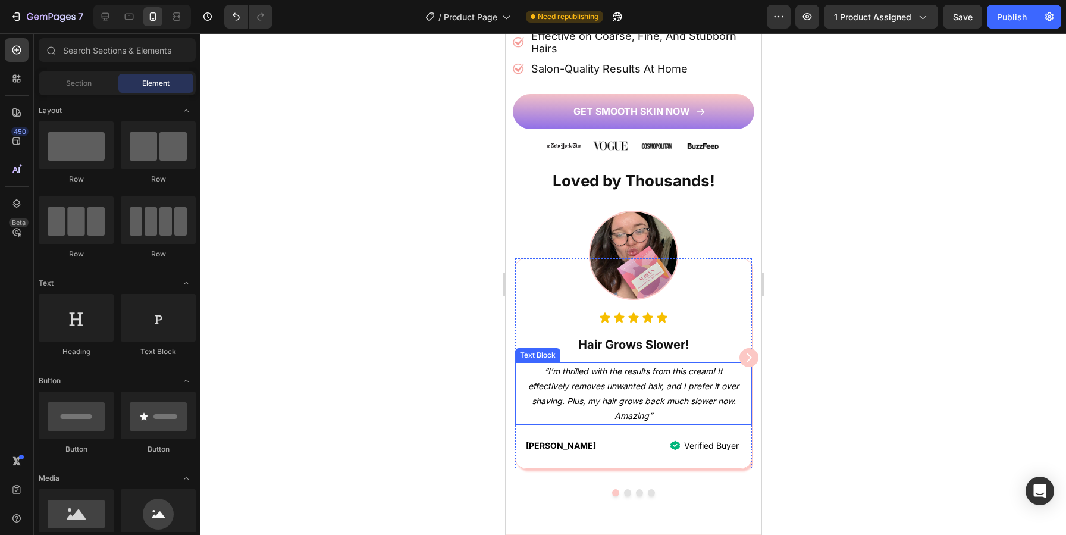
scroll to position [602, 0]
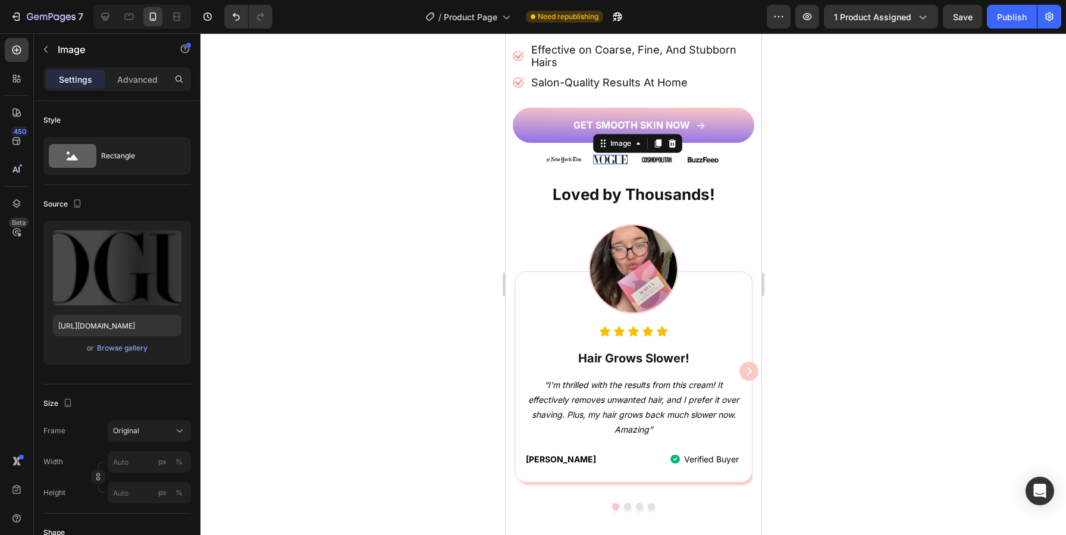
click at [624, 157] on img at bounding box center [610, 159] width 35 height 9
click at [626, 146] on div "Image" at bounding box center [621, 143] width 26 height 11
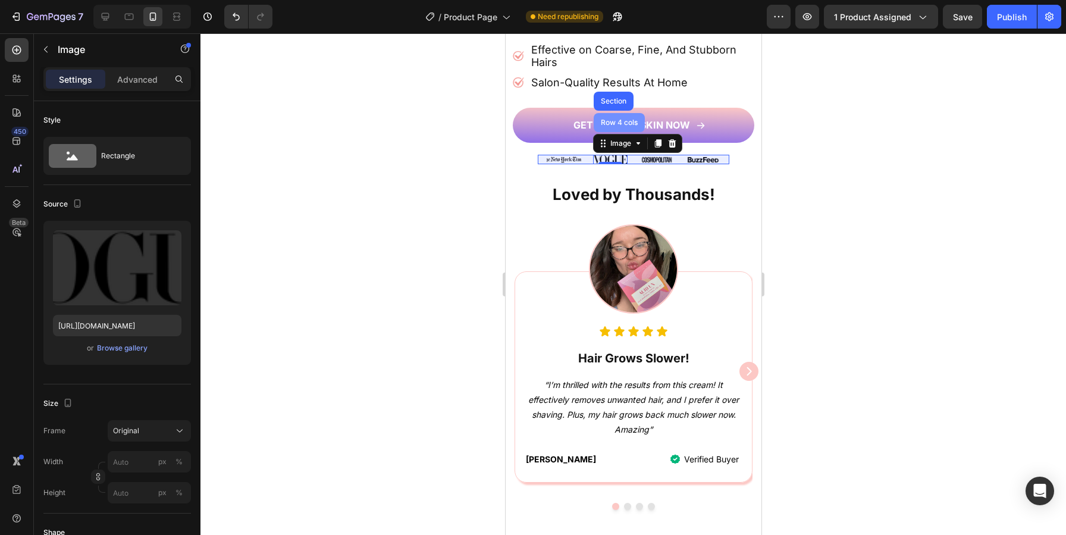
click at [614, 123] on div "Row 4 cols" at bounding box center [619, 122] width 42 height 7
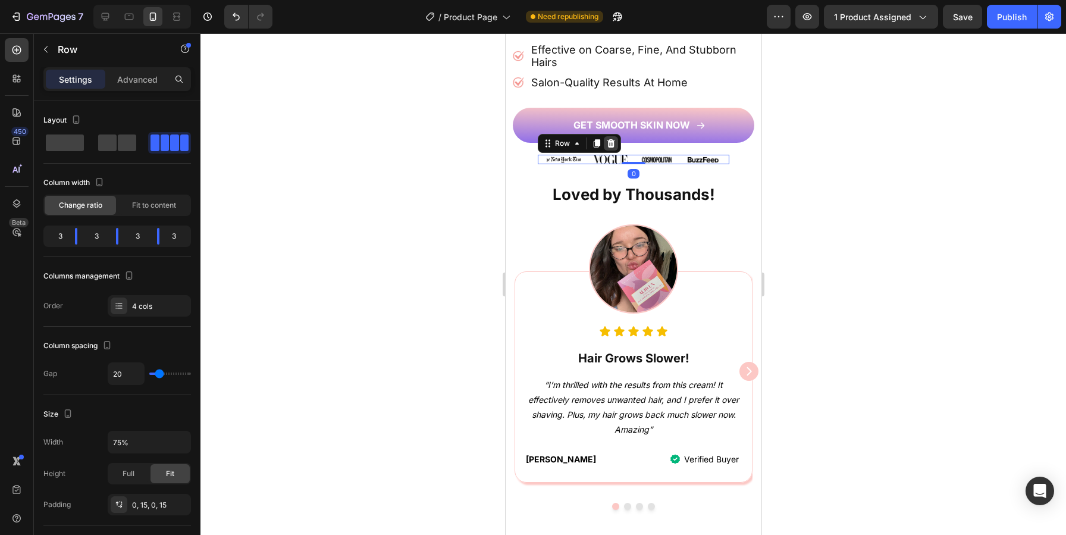
click at [609, 140] on icon at bounding box center [611, 144] width 10 height 10
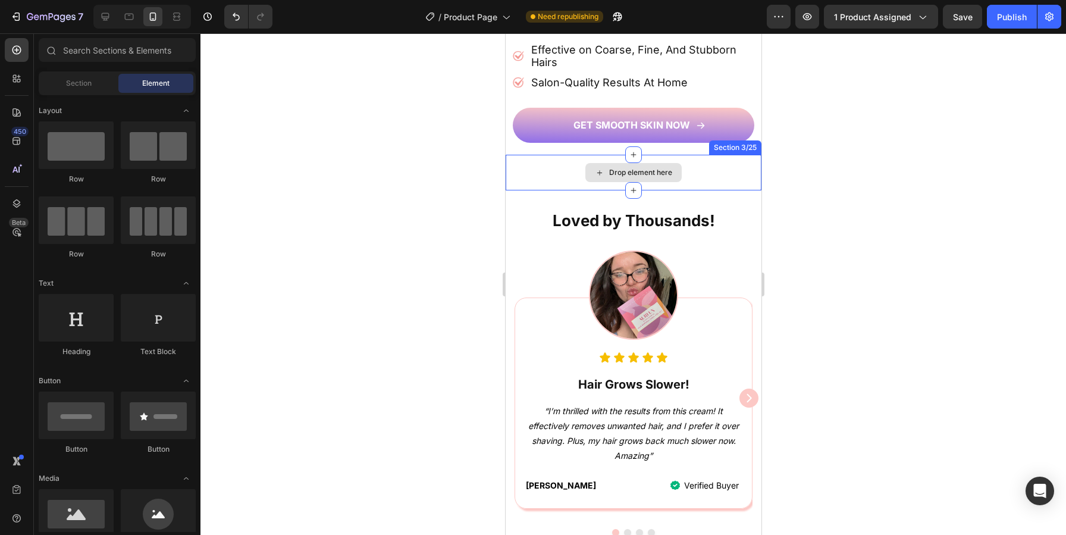
click at [611, 168] on div "Drop element here" at bounding box center [640, 173] width 63 height 10
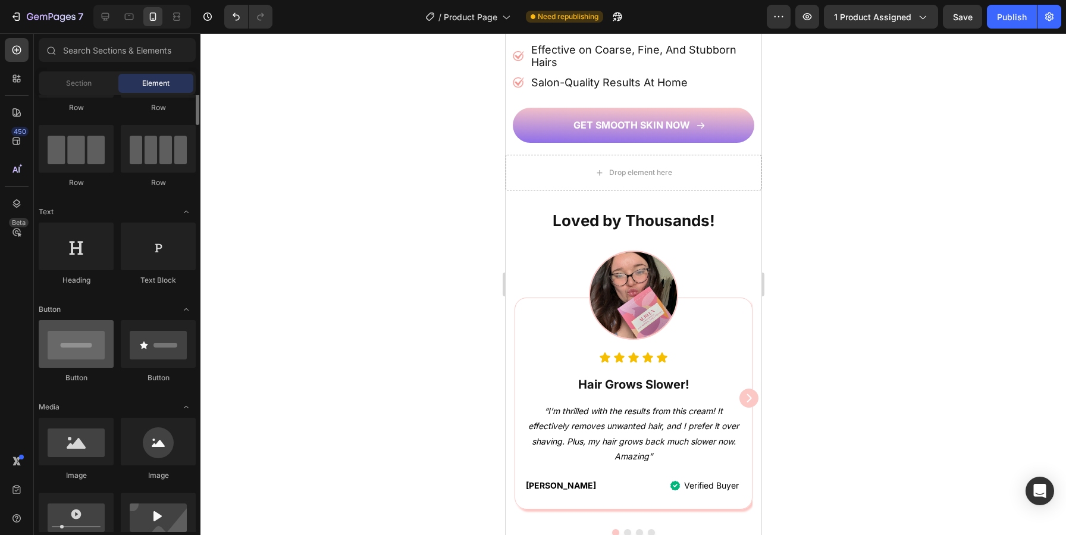
scroll to position [97, 0]
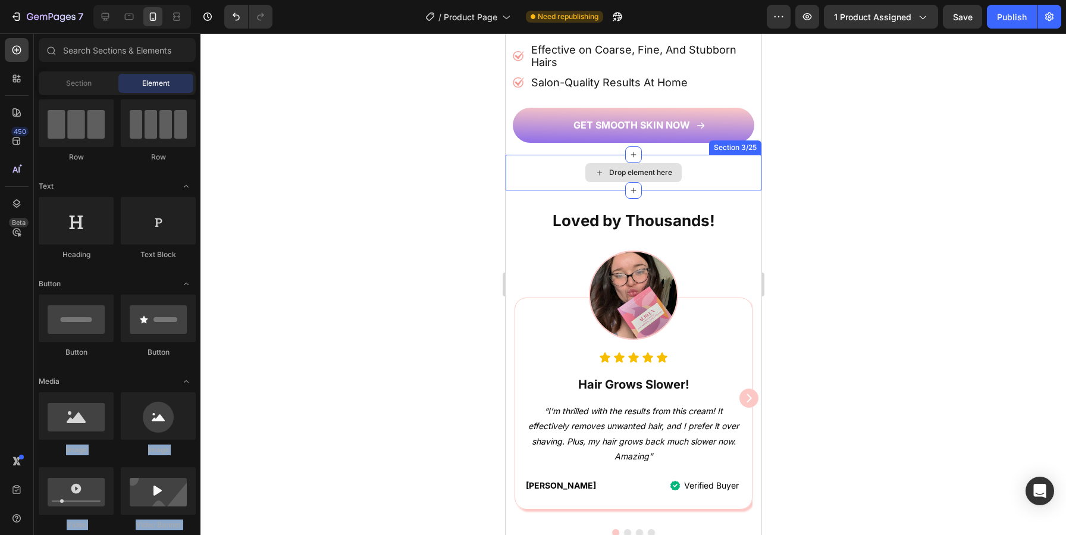
drag, startPoint x: 594, startPoint y: 452, endPoint x: 614, endPoint y: 173, distance: 279.8
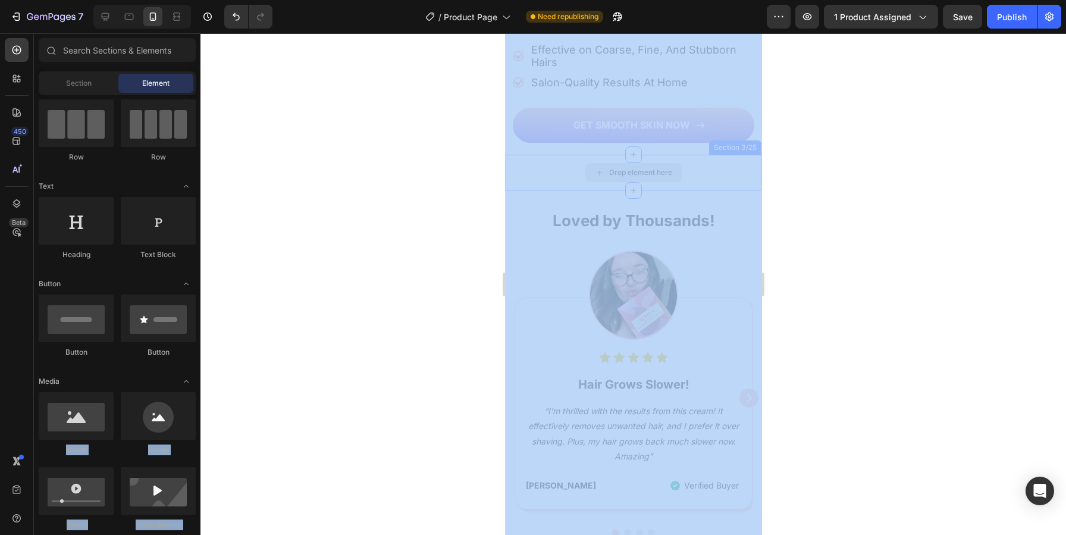
drag, startPoint x: 574, startPoint y: 462, endPoint x: 540, endPoint y: 175, distance: 289.4
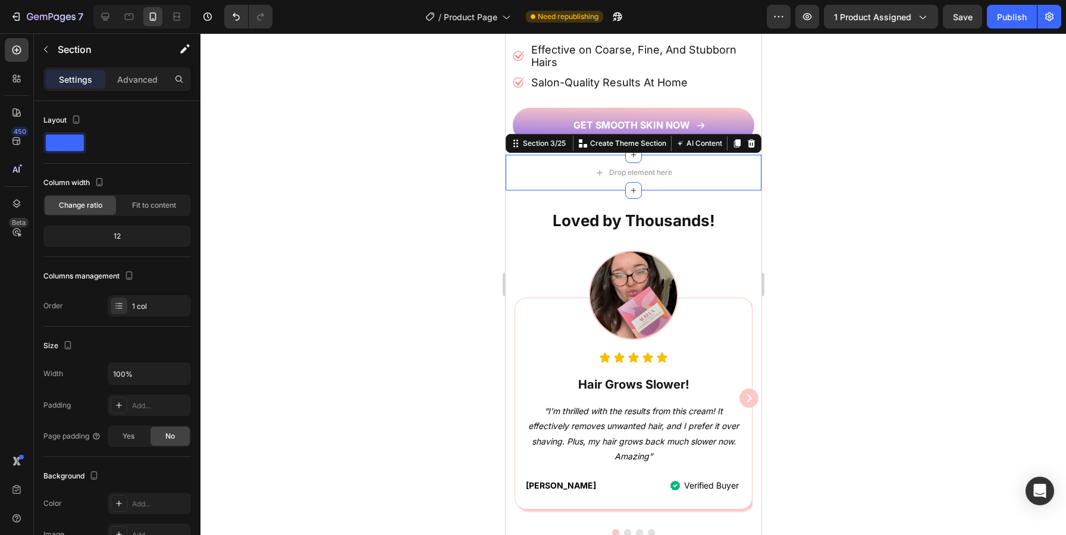
click at [293, 325] on div at bounding box center [634, 284] width 866 height 502
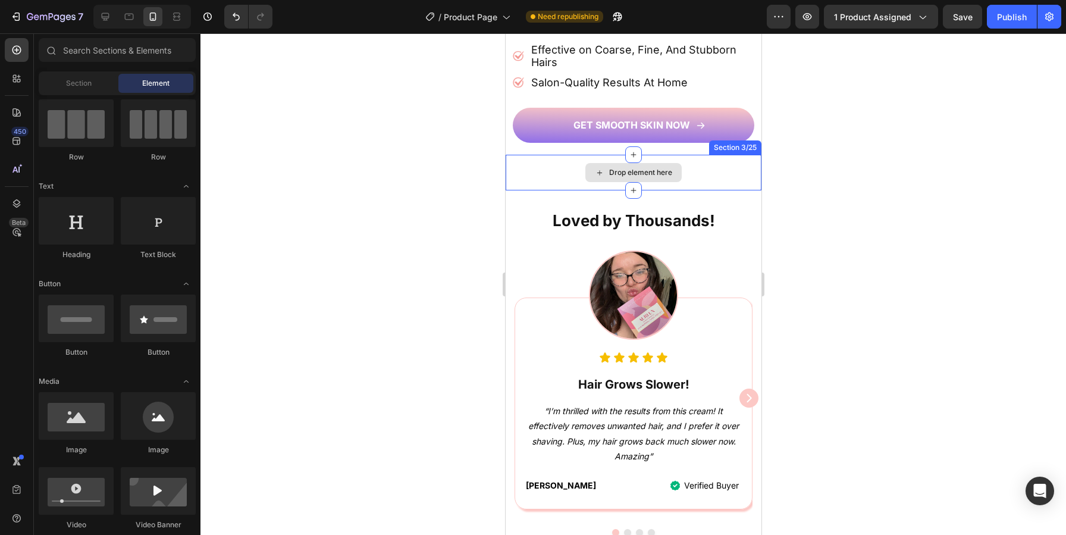
click at [639, 165] on div "Drop element here" at bounding box center [633, 172] width 96 height 19
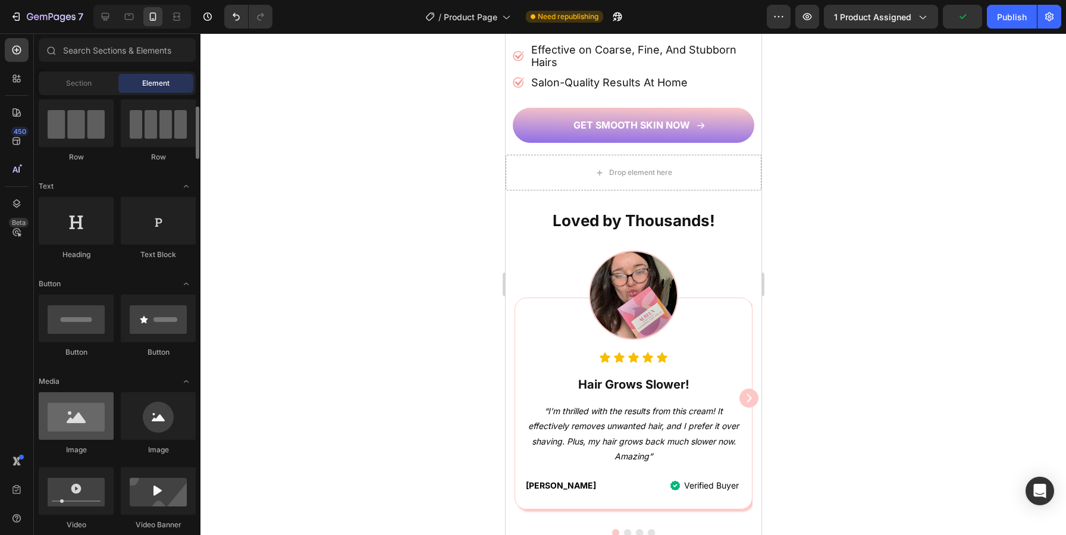
click at [70, 414] on div at bounding box center [76, 416] width 75 height 48
drag, startPoint x: 70, startPoint y: 414, endPoint x: 387, endPoint y: 289, distance: 340.4
click at [387, 0] on div "7 Version history / Product Page Need republishing Preview 1 product assigned S…" at bounding box center [533, 0] width 1066 height 0
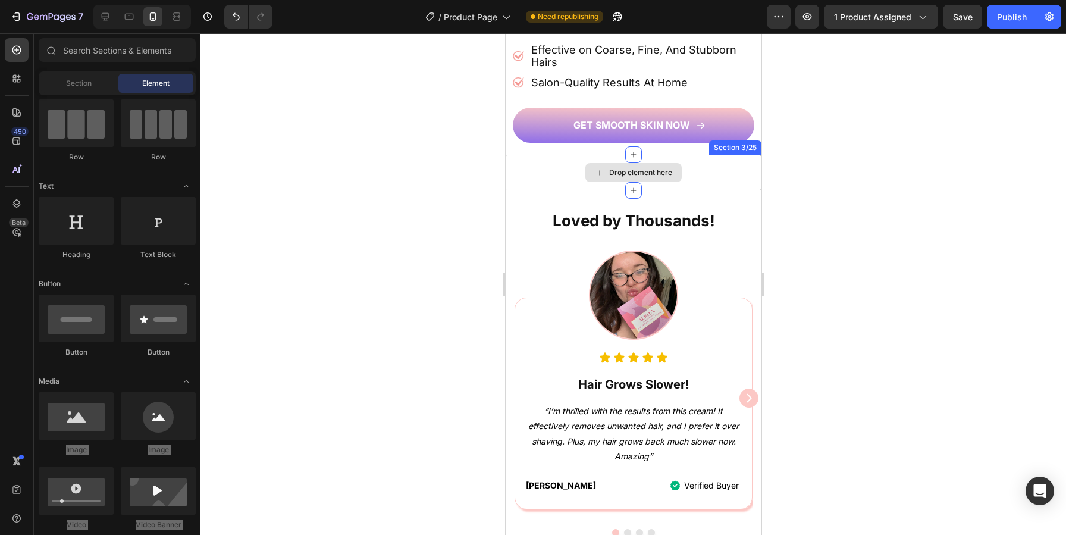
click at [621, 173] on div "Drop element here" at bounding box center [640, 173] width 63 height 10
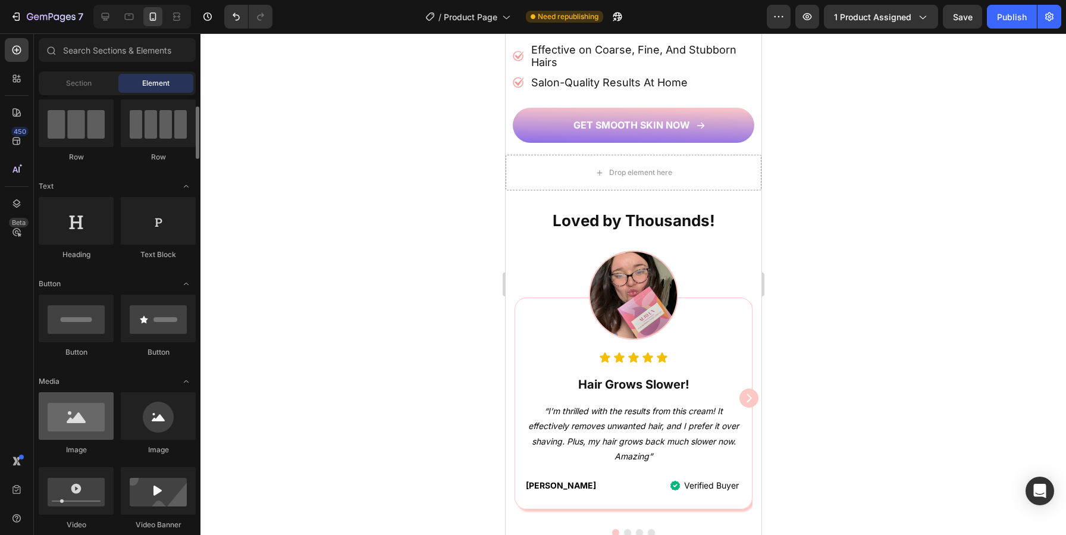
click at [89, 412] on div at bounding box center [76, 416] width 75 height 48
click at [88, 412] on div at bounding box center [76, 416] width 75 height 48
drag, startPoint x: 88, startPoint y: 412, endPoint x: 356, endPoint y: 347, distance: 275.7
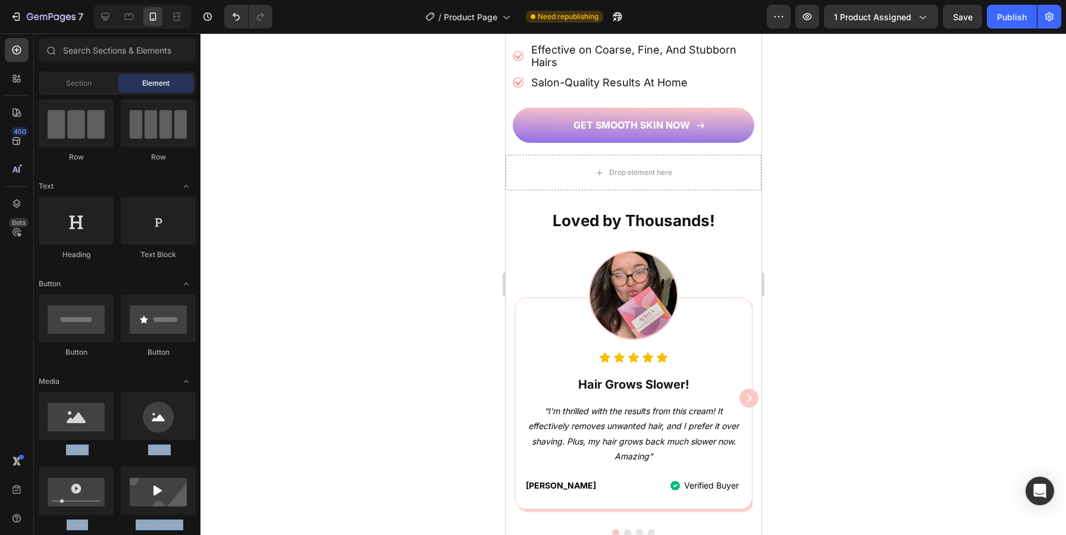
click at [353, 0] on div "7 Version history / Product Page Need republishing Preview 1 product assigned S…" at bounding box center [533, 0] width 1066 height 0
drag, startPoint x: 156, startPoint y: 420, endPoint x: 229, endPoint y: 463, distance: 84.6
click at [242, 0] on div "7 Version history / Product Page Need republishing Preview 1 product assigned S…" at bounding box center [533, 0] width 1066 height 0
click at [229, 463] on div at bounding box center [634, 284] width 866 height 502
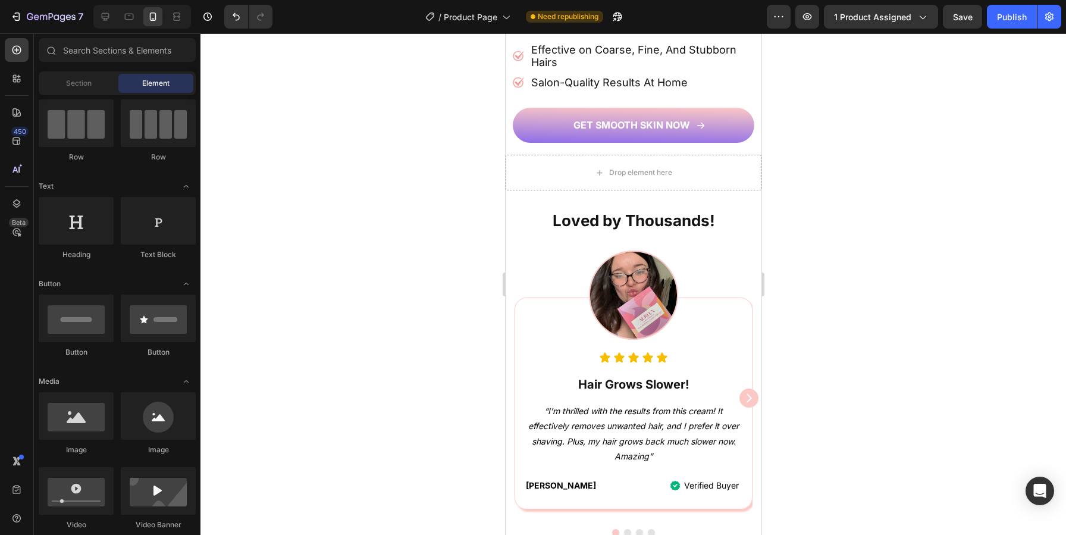
click at [229, 463] on div at bounding box center [634, 284] width 866 height 502
click at [628, 173] on div "Drop element here" at bounding box center [640, 173] width 63 height 10
click at [633, 157] on icon at bounding box center [633, 154] width 5 height 5
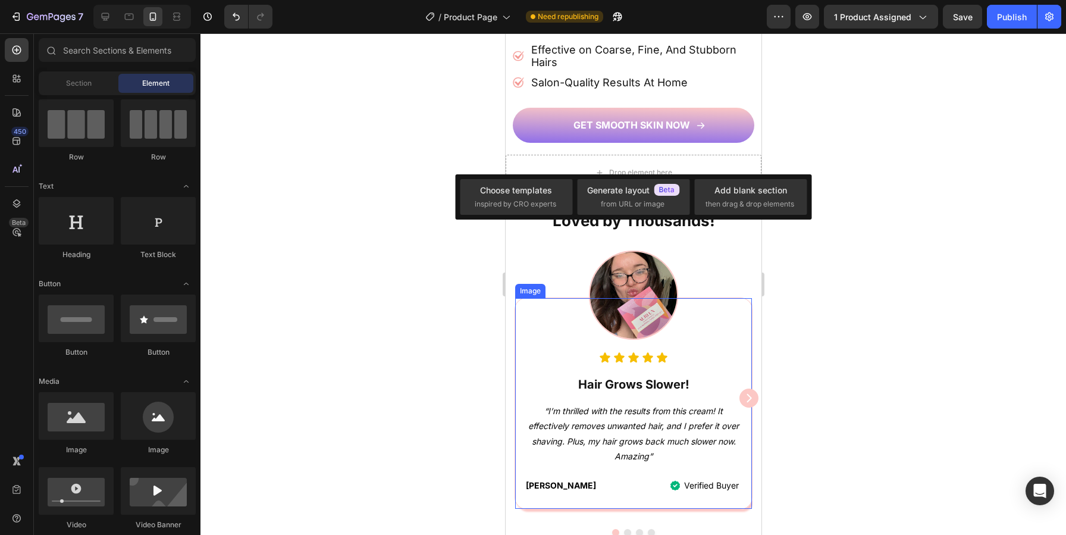
click at [697, 260] on div at bounding box center [633, 295] width 237 height 89
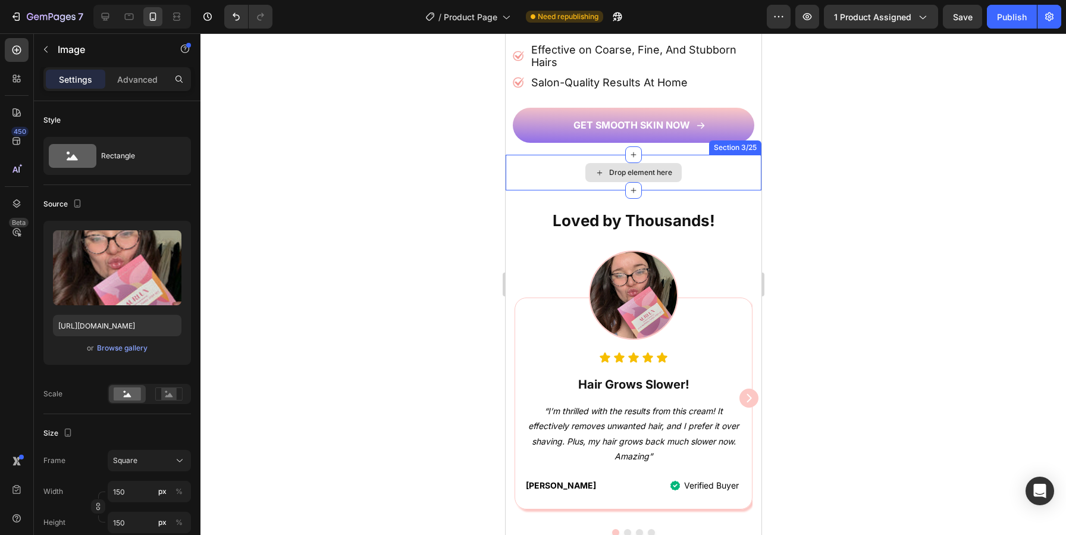
click at [639, 167] on div "Drop element here" at bounding box center [633, 172] width 96 height 19
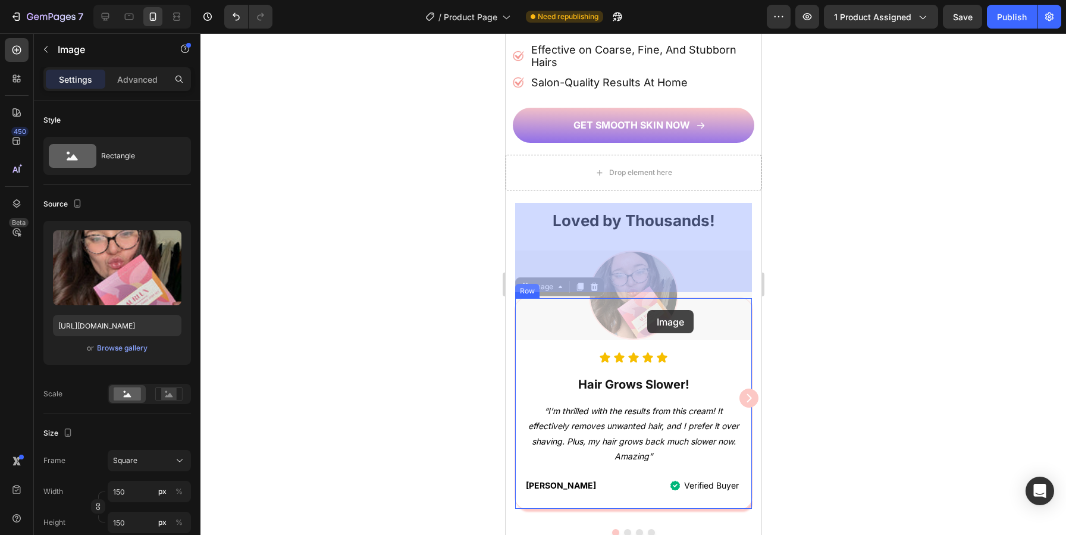
drag, startPoint x: 642, startPoint y: 284, endPoint x: 647, endPoint y: 306, distance: 22.5
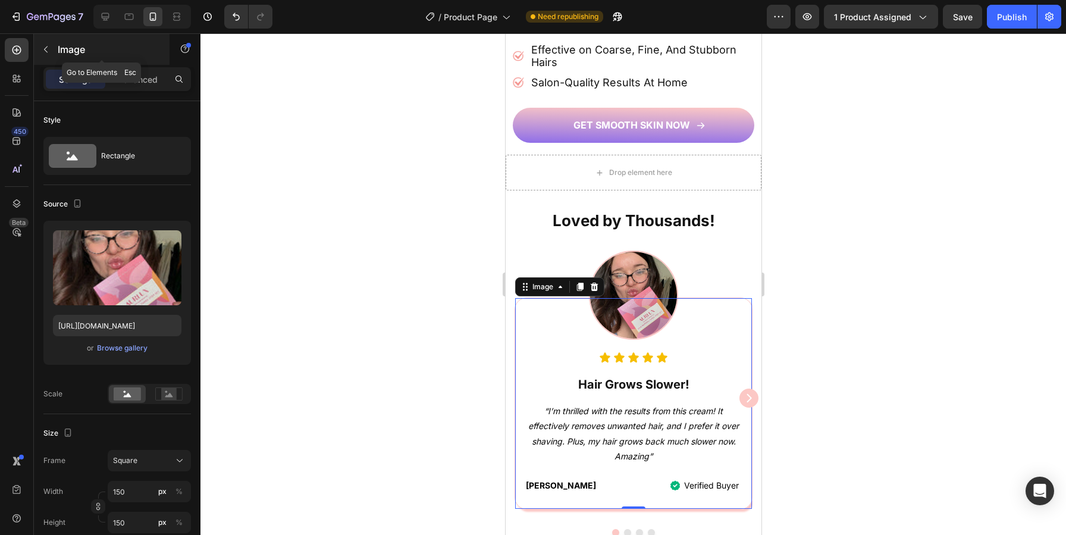
click at [39, 48] on button "button" at bounding box center [45, 49] width 19 height 19
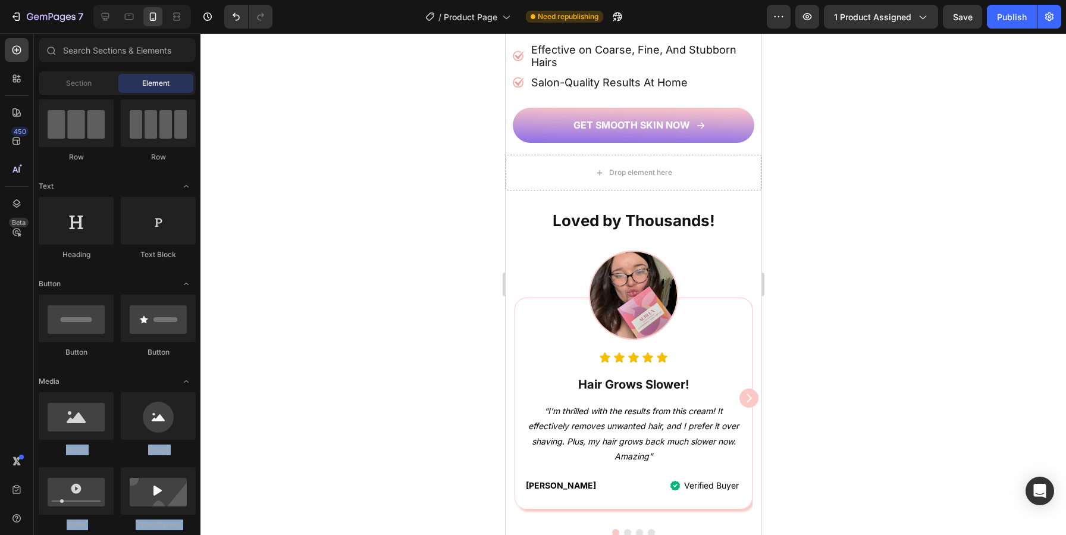
drag, startPoint x: 95, startPoint y: 421, endPoint x: 306, endPoint y: 383, distance: 214.2
click at [306, 0] on div "7 Version history / Product Page Need republishing Preview 1 product assigned S…" at bounding box center [533, 0] width 1066 height 0
click at [76, 426] on div at bounding box center [76, 416] width 75 height 48
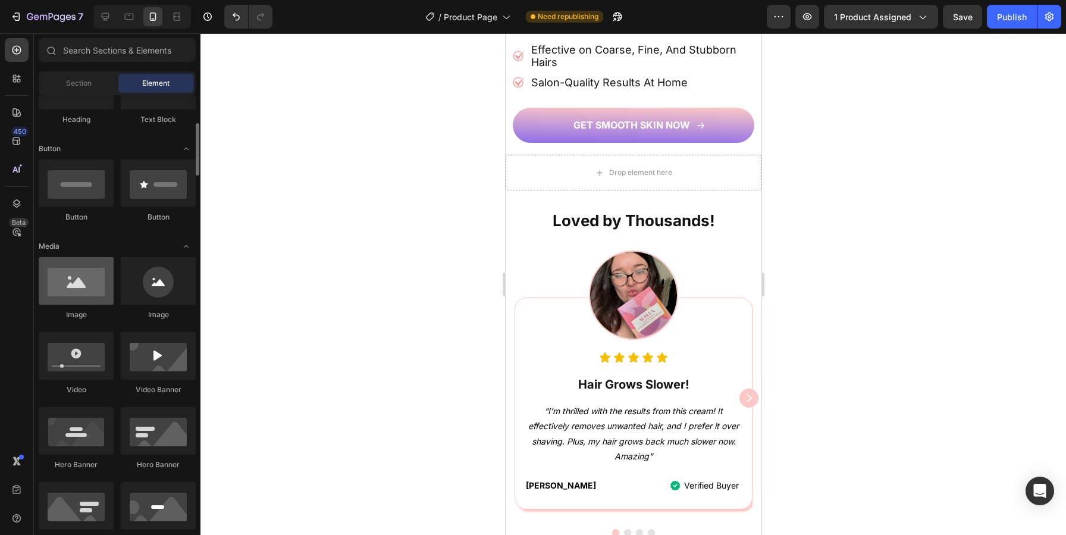
scroll to position [234, 0]
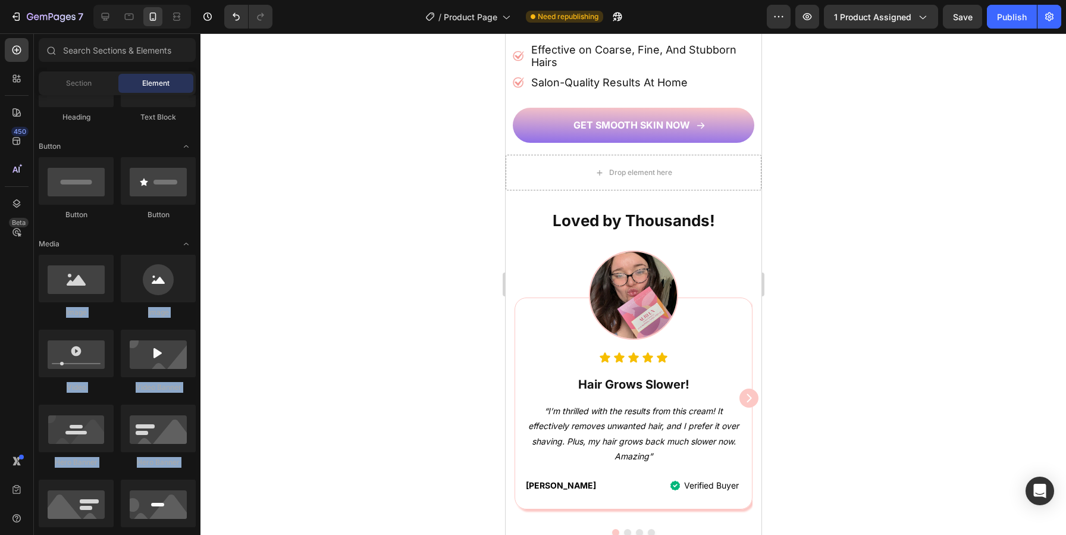
drag, startPoint x: 83, startPoint y: 296, endPoint x: 432, endPoint y: 221, distance: 357.3
click at [431, 0] on div "7 Version history / Product Page Need republishing Preview 1 product assigned S…" at bounding box center [533, 0] width 1066 height 0
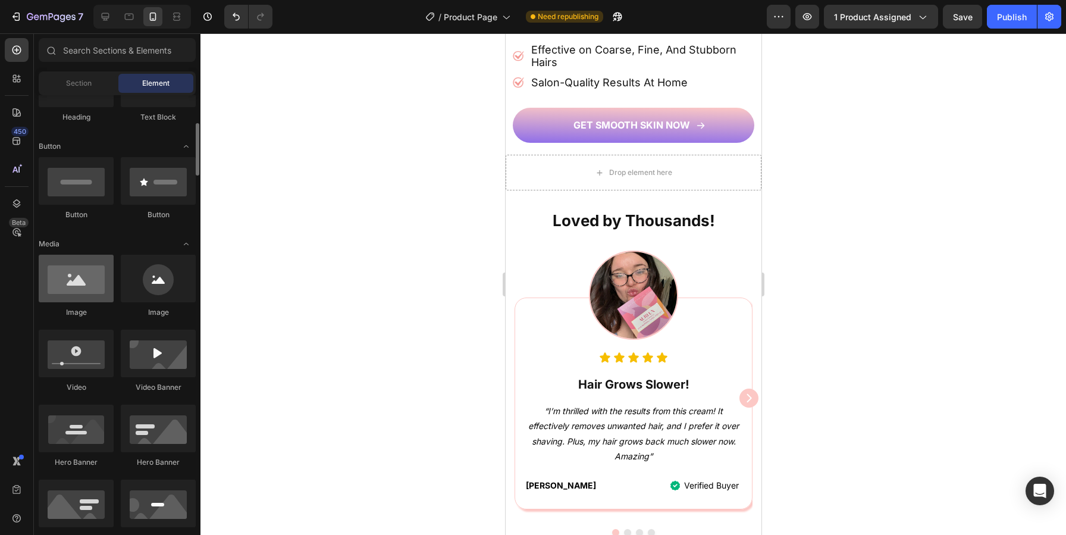
click at [89, 284] on div at bounding box center [76, 279] width 75 height 48
click at [88, 284] on div at bounding box center [76, 279] width 75 height 48
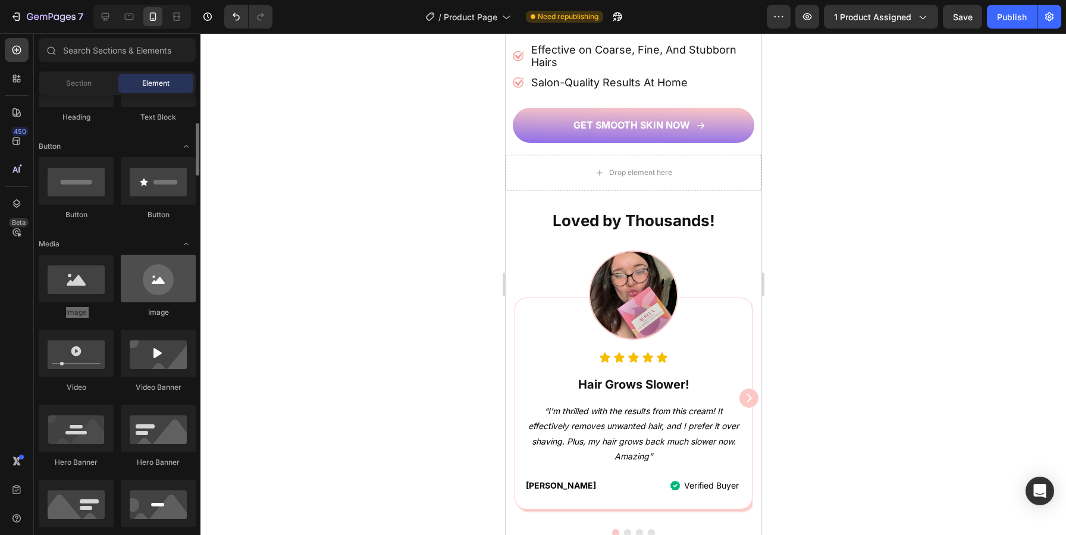
drag, startPoint x: 88, startPoint y: 284, endPoint x: 126, endPoint y: 293, distance: 38.7
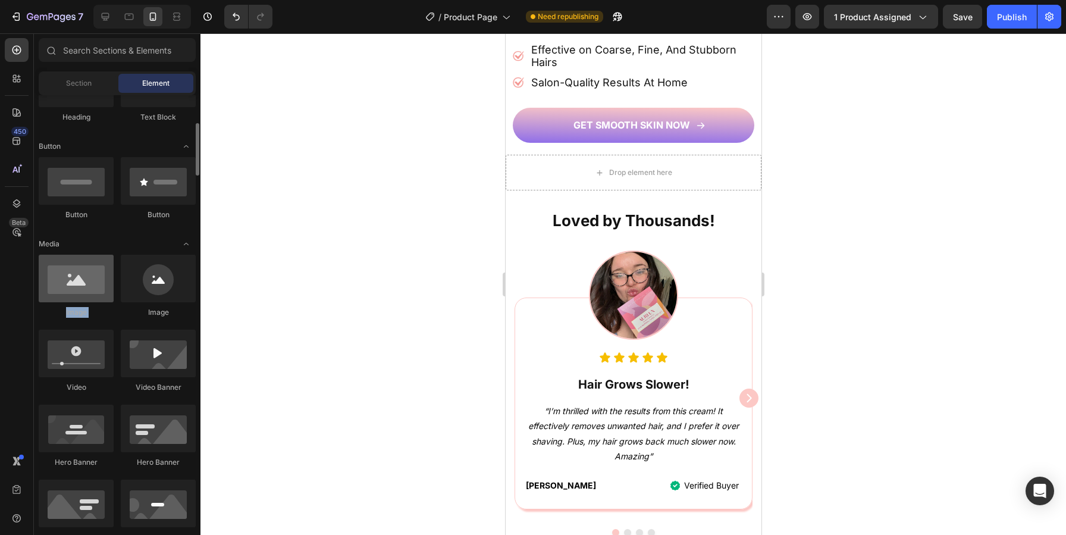
click at [58, 288] on div at bounding box center [76, 279] width 75 height 48
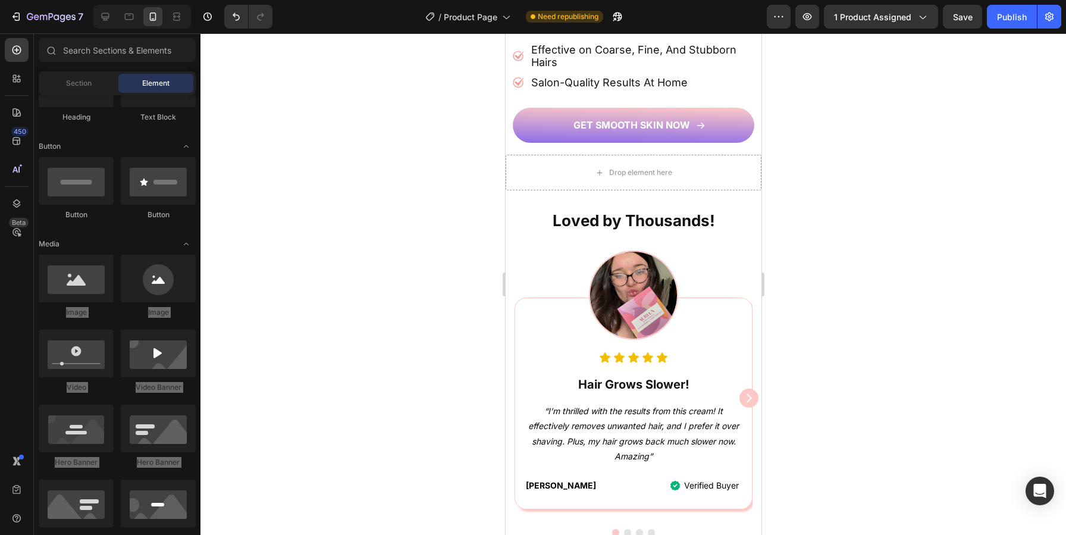
drag, startPoint x: 58, startPoint y: 288, endPoint x: 209, endPoint y: 270, distance: 152.8
click at [209, 0] on div "7 Version history / Product Page Need republishing Preview 1 product assigned S…" at bounding box center [533, 0] width 1066 height 0
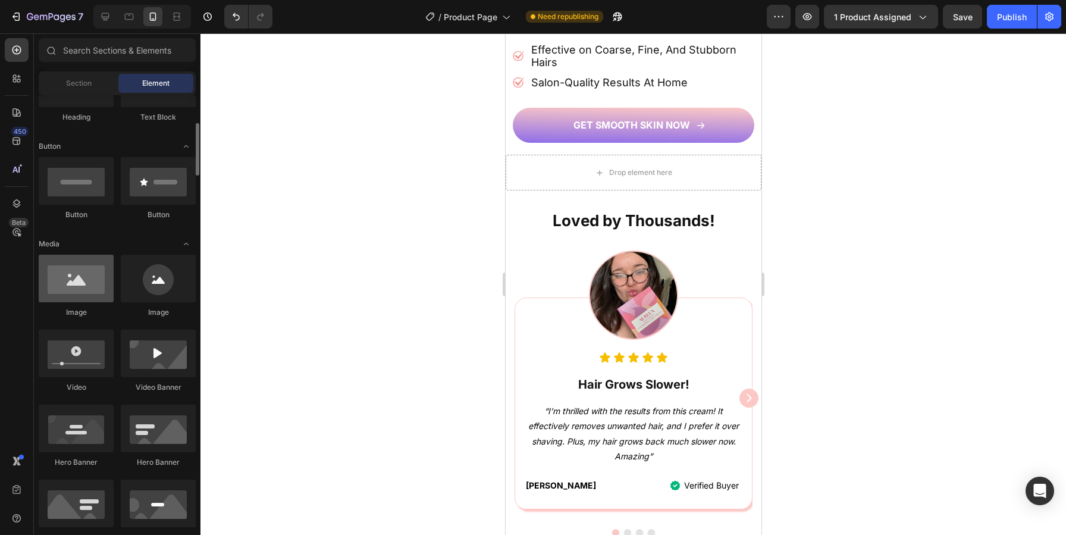
click at [83, 289] on div at bounding box center [76, 279] width 75 height 48
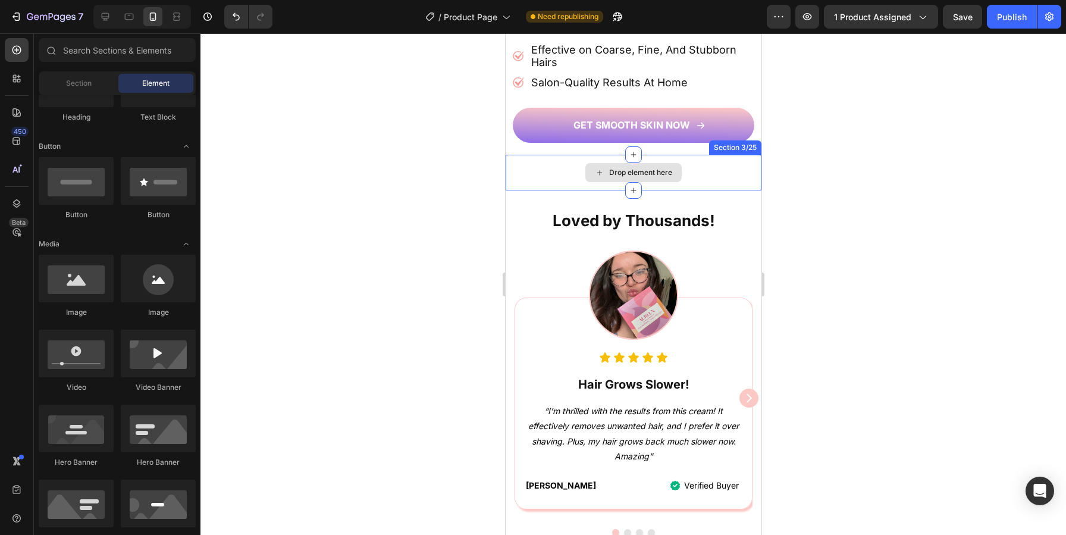
click at [637, 174] on div "Drop element here" at bounding box center [640, 173] width 63 height 10
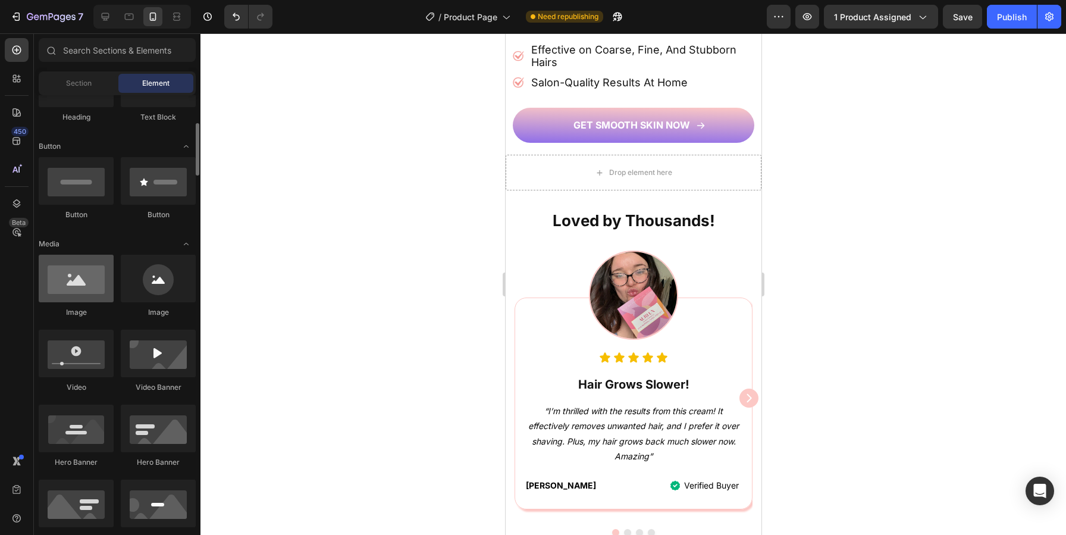
click at [76, 290] on div at bounding box center [76, 279] width 75 height 48
click at [75, 290] on div at bounding box center [76, 279] width 75 height 48
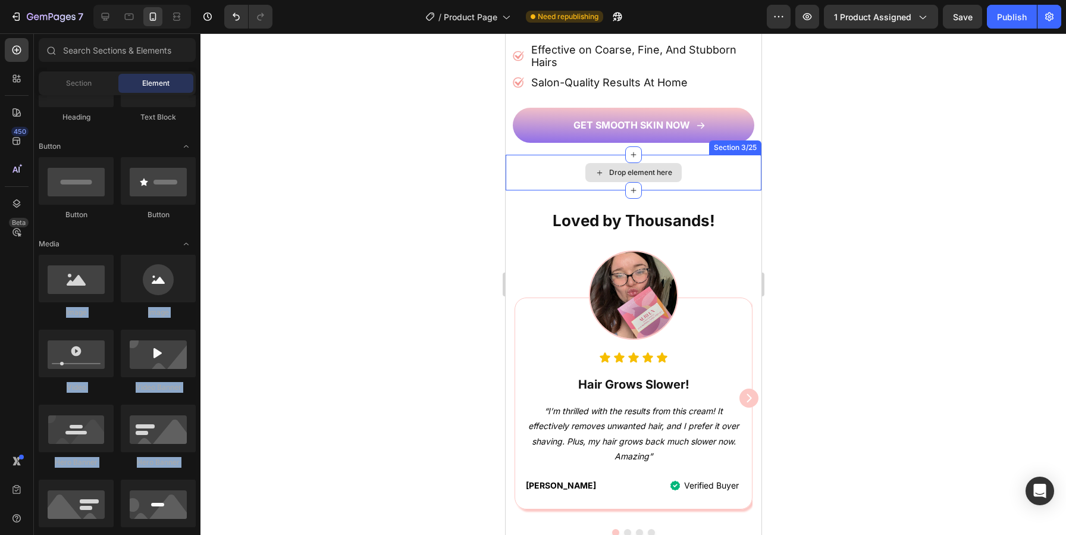
drag, startPoint x: 580, startPoint y: 324, endPoint x: 568, endPoint y: 174, distance: 149.9
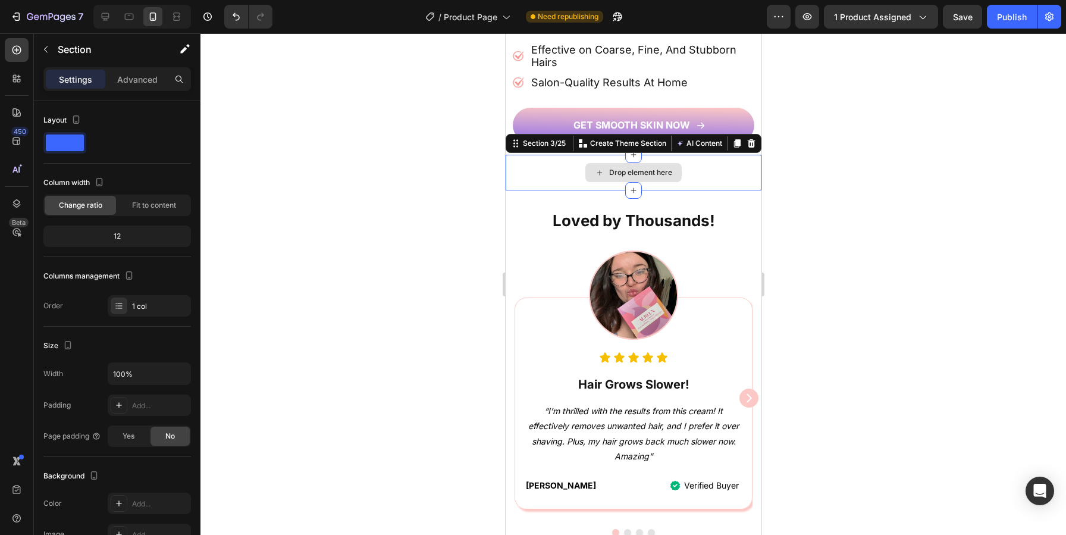
click at [568, 174] on div "Drop element here" at bounding box center [633, 173] width 256 height 36
click at [631, 148] on p "Create Theme Section" at bounding box center [628, 143] width 76 height 11
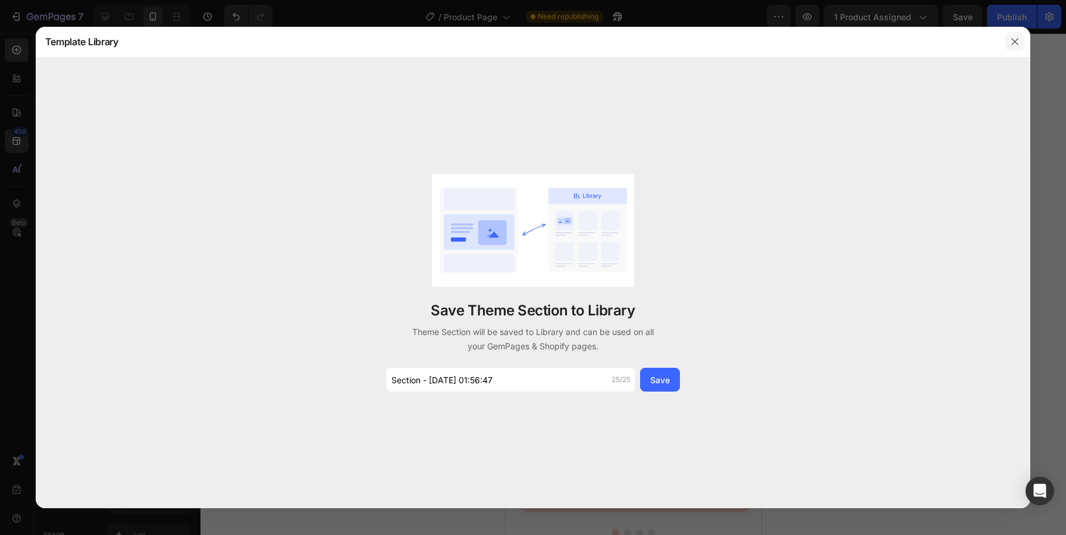
click at [1013, 40] on icon "button" at bounding box center [1015, 42] width 10 height 10
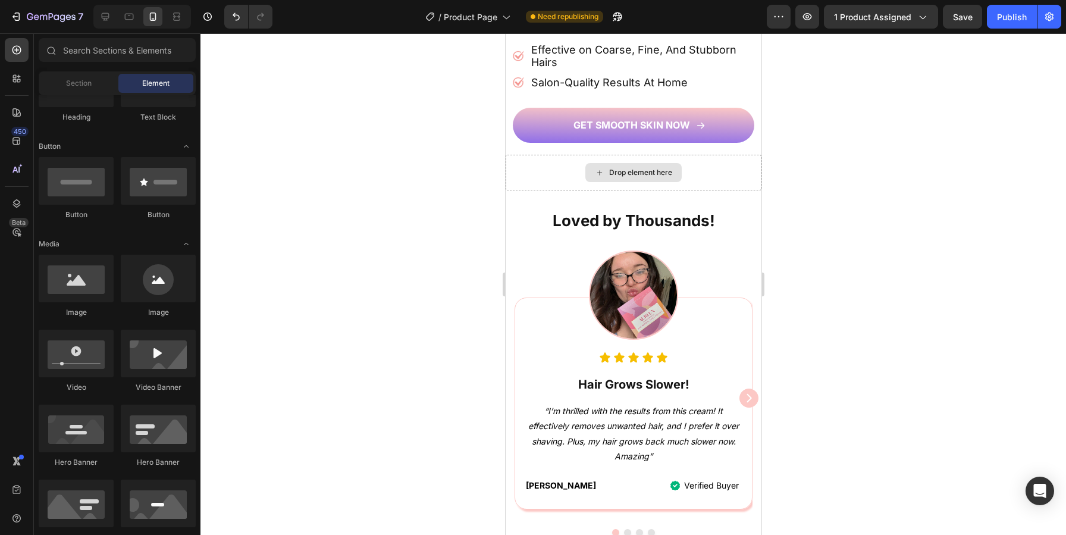
click at [599, 171] on icon at bounding box center [599, 172] width 5 height 5
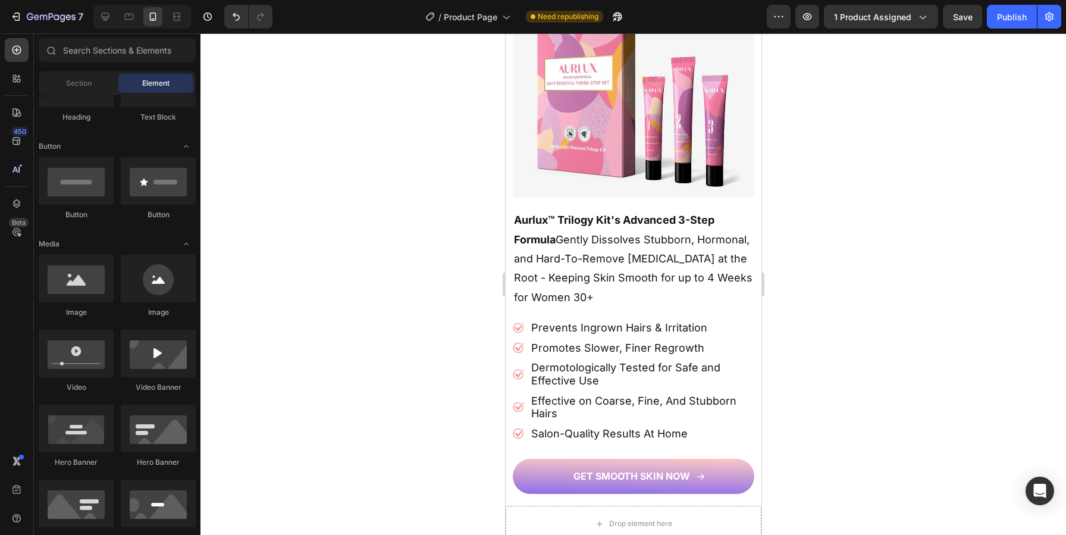
scroll to position [524, 0]
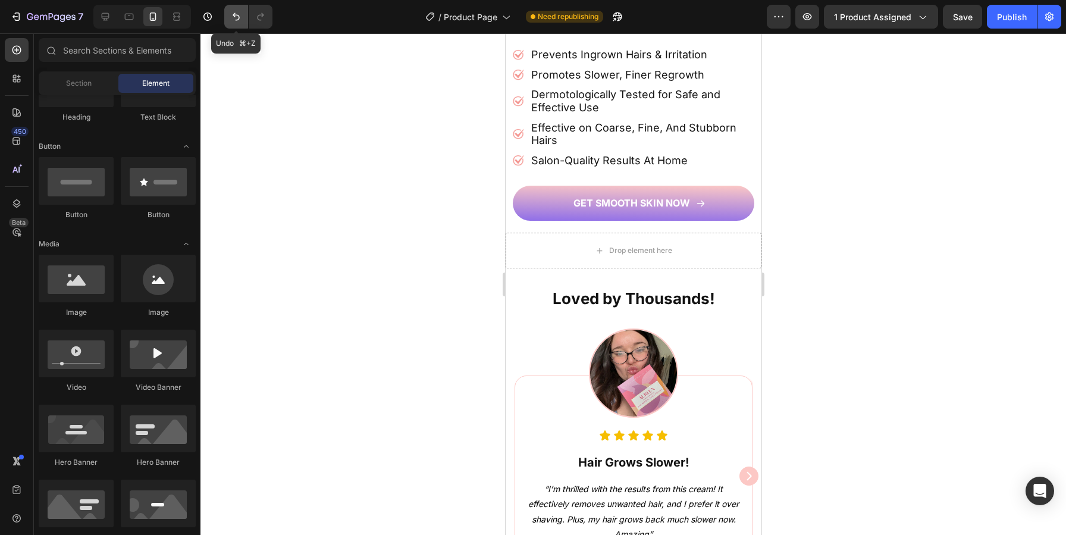
click at [237, 22] on icon "Undo/Redo" at bounding box center [236, 17] width 12 height 12
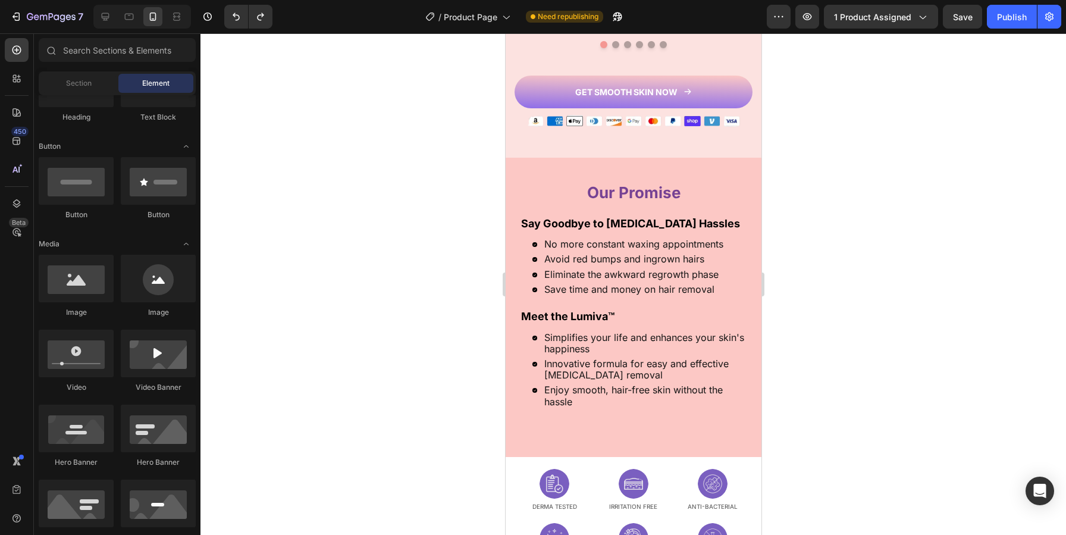
scroll to position [1349, 0]
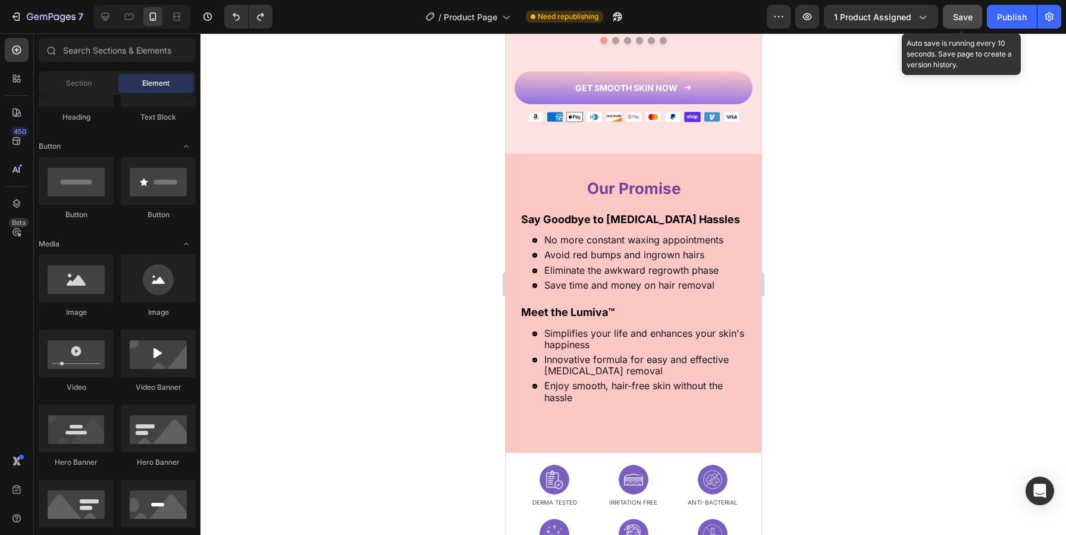
click at [964, 15] on span "Save" at bounding box center [963, 17] width 20 height 10
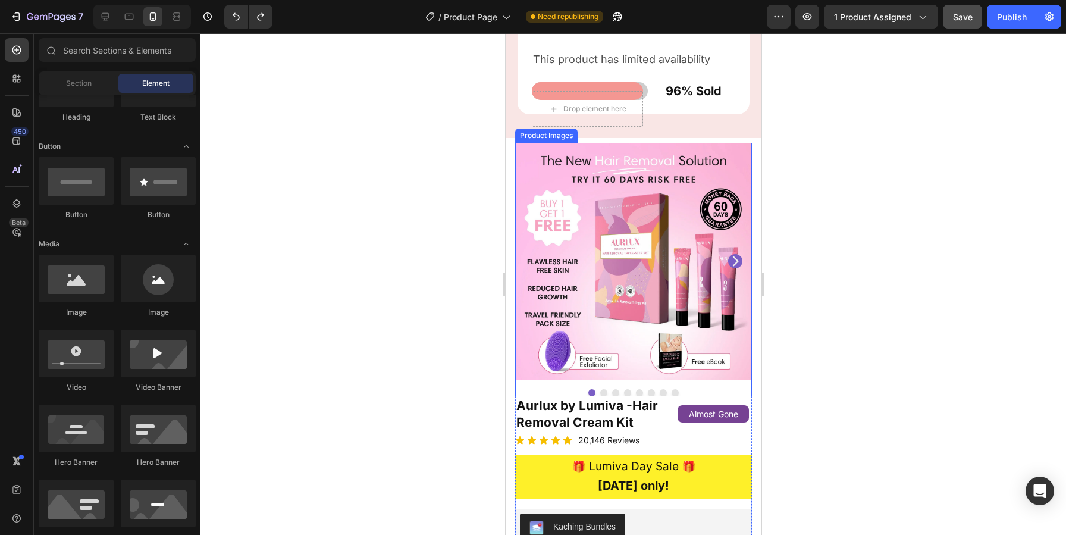
scroll to position [2952, 0]
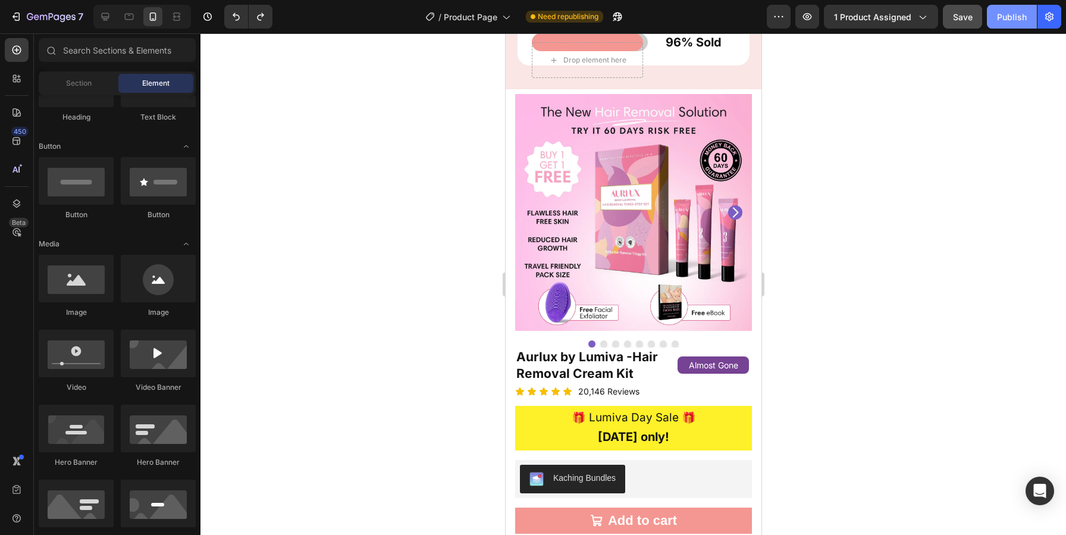
click at [1009, 10] on button "Publish" at bounding box center [1012, 17] width 50 height 24
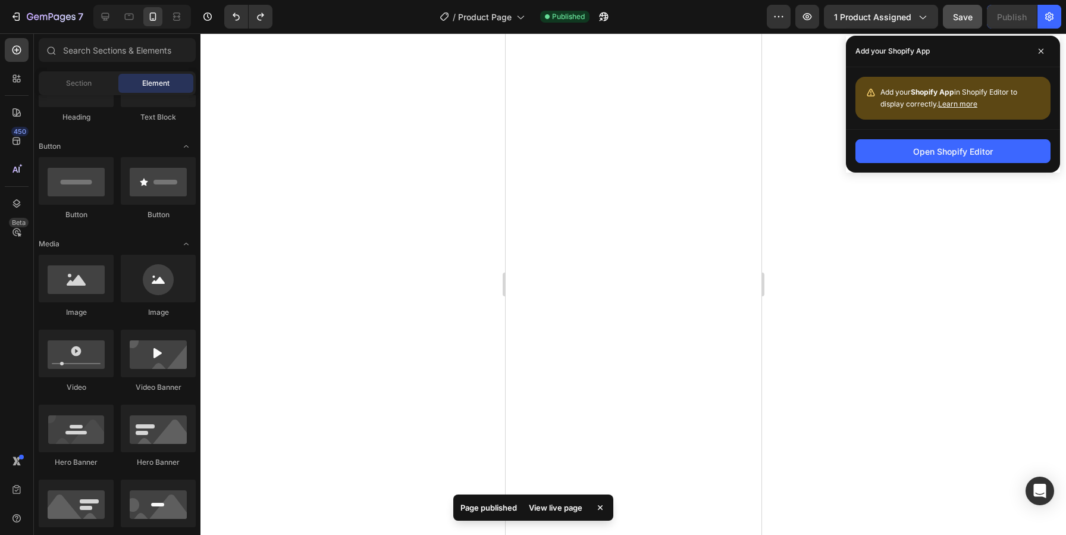
scroll to position [0, 0]
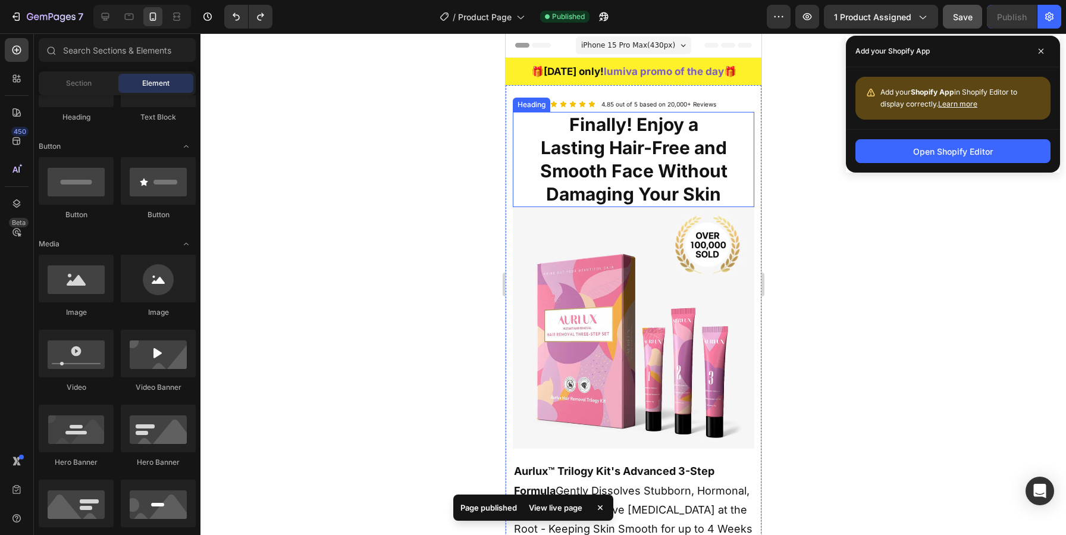
click at [713, 193] on strong "Finally! Enjoy a Lasting Hair-Free and Smooth Face Without Damaging Your Skin" at bounding box center [633, 159] width 187 height 91
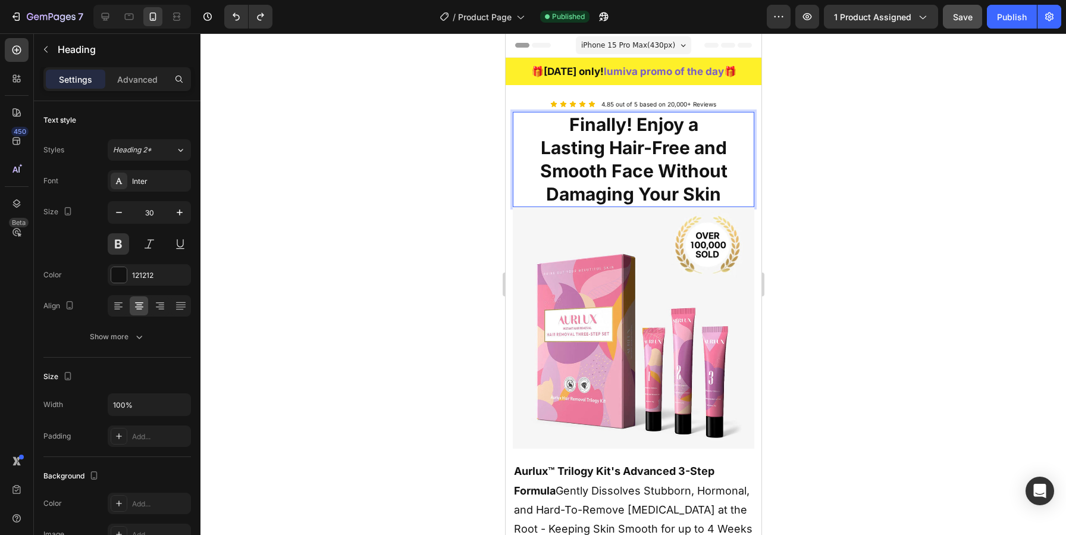
click at [719, 195] on strong "Finally! Enjoy a Lasting Hair-Free and Smooth Face Without Damaging Your Skin" at bounding box center [633, 159] width 187 height 91
click at [921, 171] on div at bounding box center [634, 284] width 866 height 502
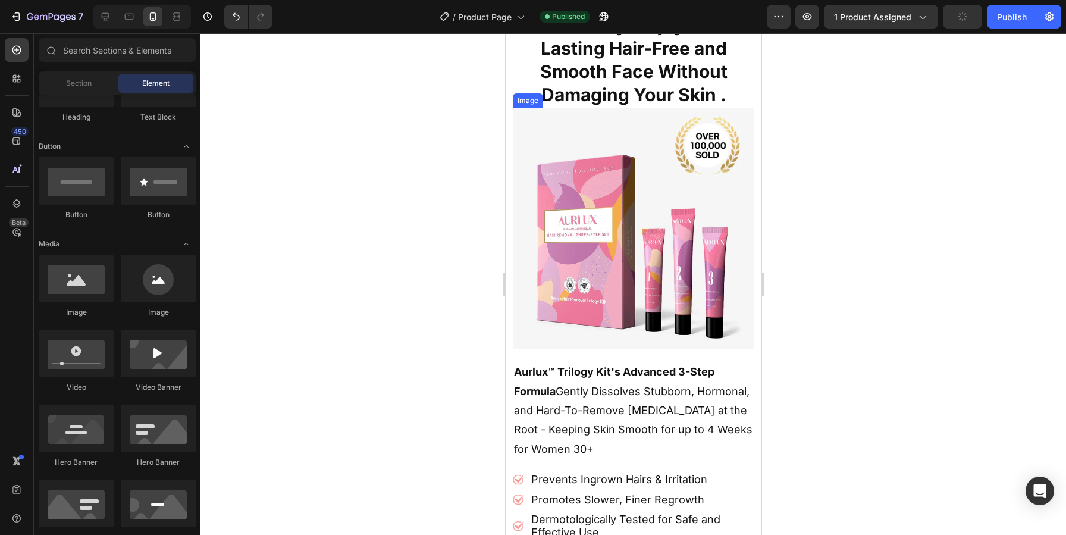
scroll to position [34, 0]
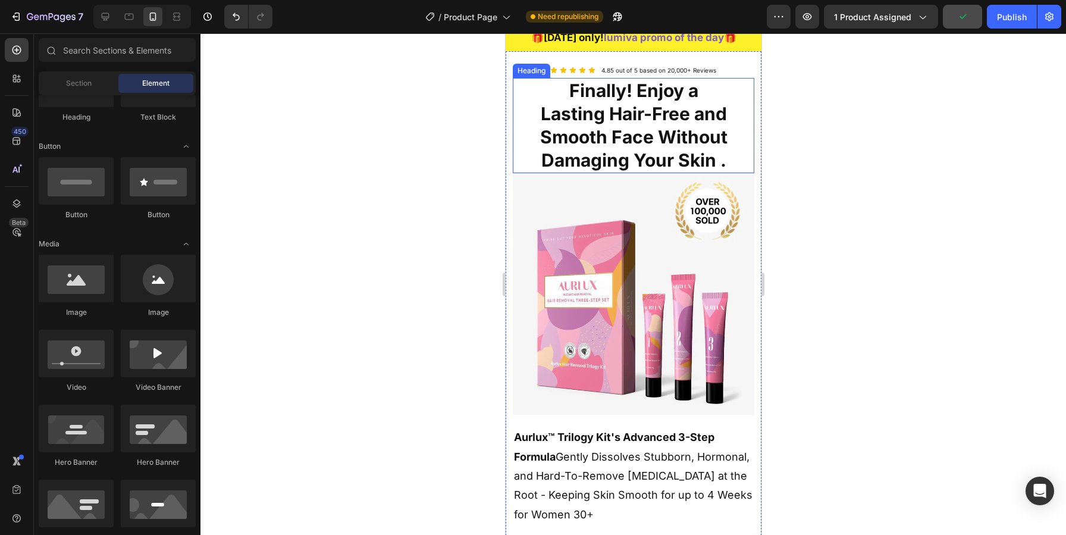
click at [715, 162] on strong "Finally! Enjoy a Lasting Hair-Free and Smooth Face Without Damaging Your Skin ." at bounding box center [633, 125] width 187 height 91
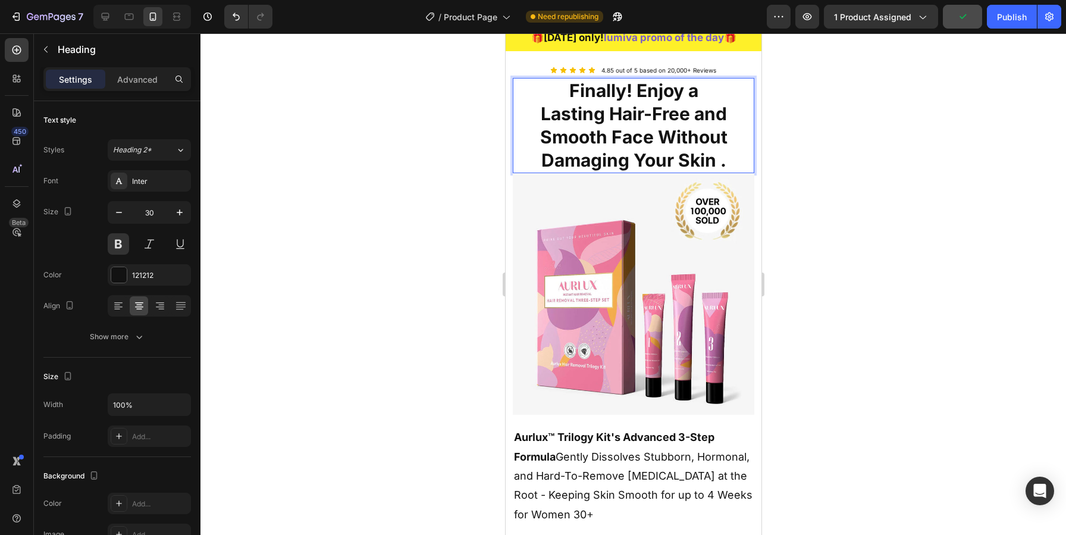
click at [721, 165] on strong "Finally! Enjoy a Lasting Hair-Free and Smooth Face Without Damaging Your Skin ." at bounding box center [633, 125] width 187 height 91
click at [841, 238] on div at bounding box center [634, 284] width 866 height 502
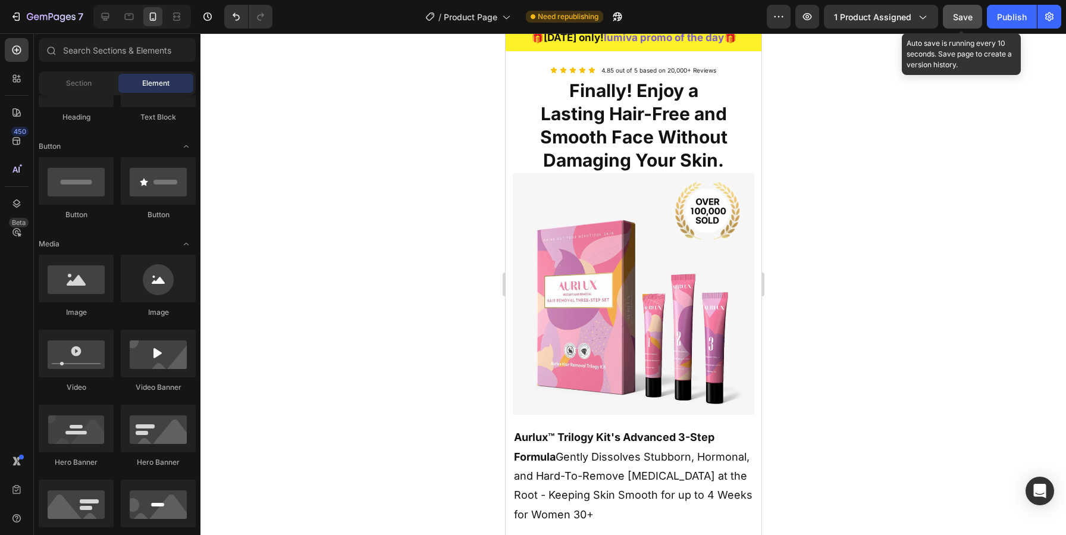
click at [968, 16] on span "Save" at bounding box center [963, 17] width 20 height 10
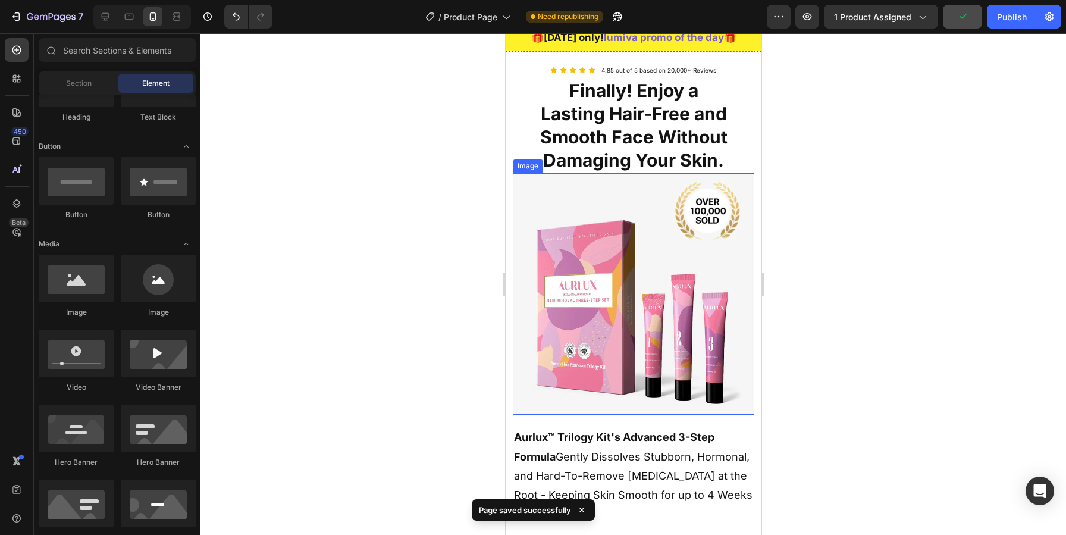
scroll to position [0, 0]
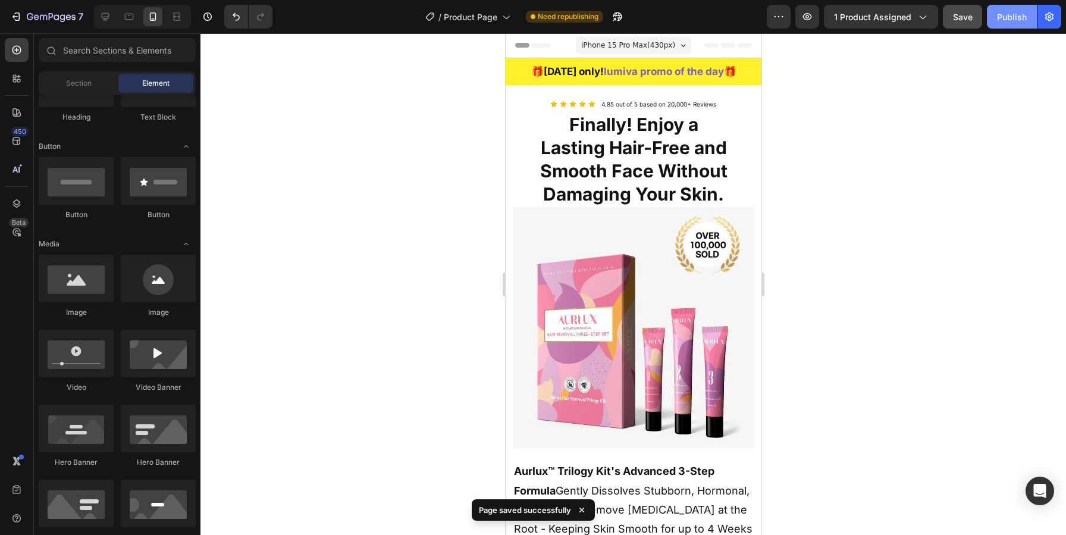
click at [1011, 13] on div "Publish" at bounding box center [1012, 17] width 30 height 12
